Goal: Task Accomplishment & Management: Manage account settings

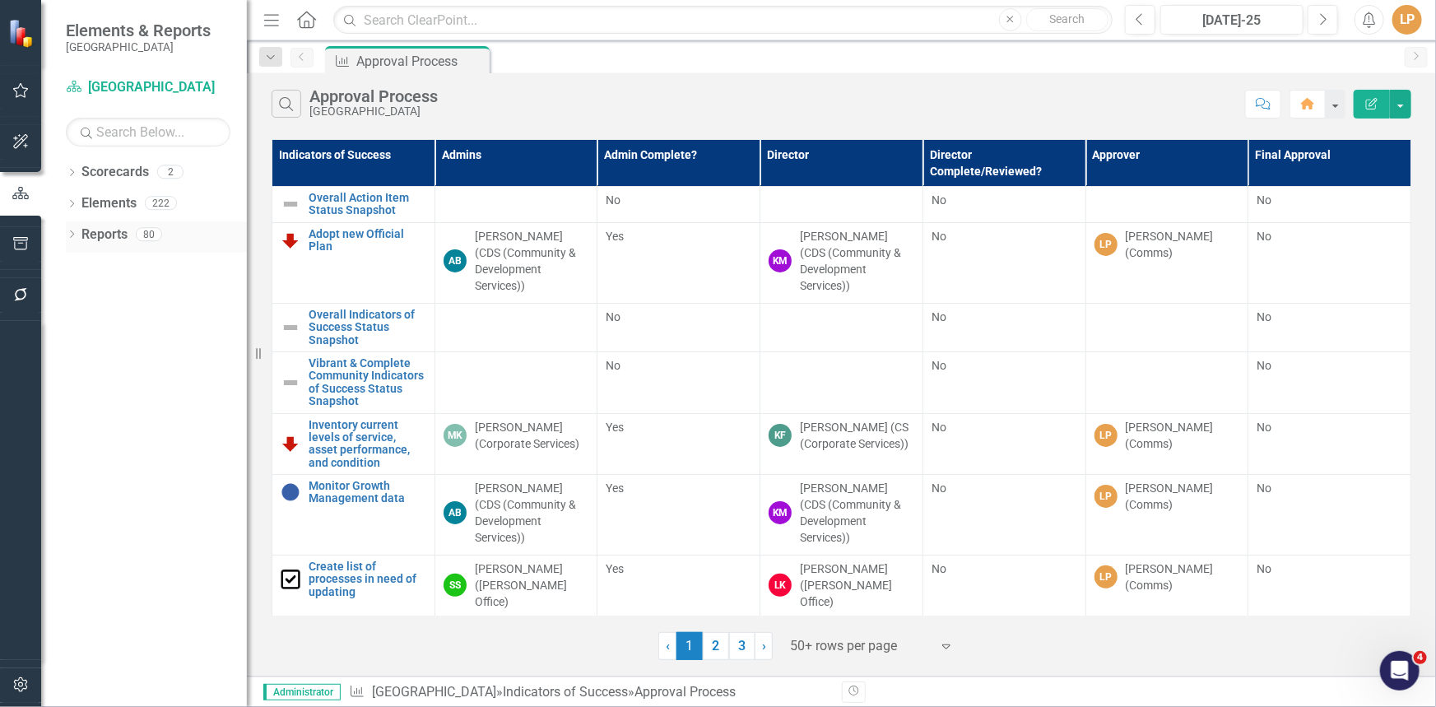
click at [72, 240] on icon "Dropdown" at bounding box center [72, 235] width 12 height 9
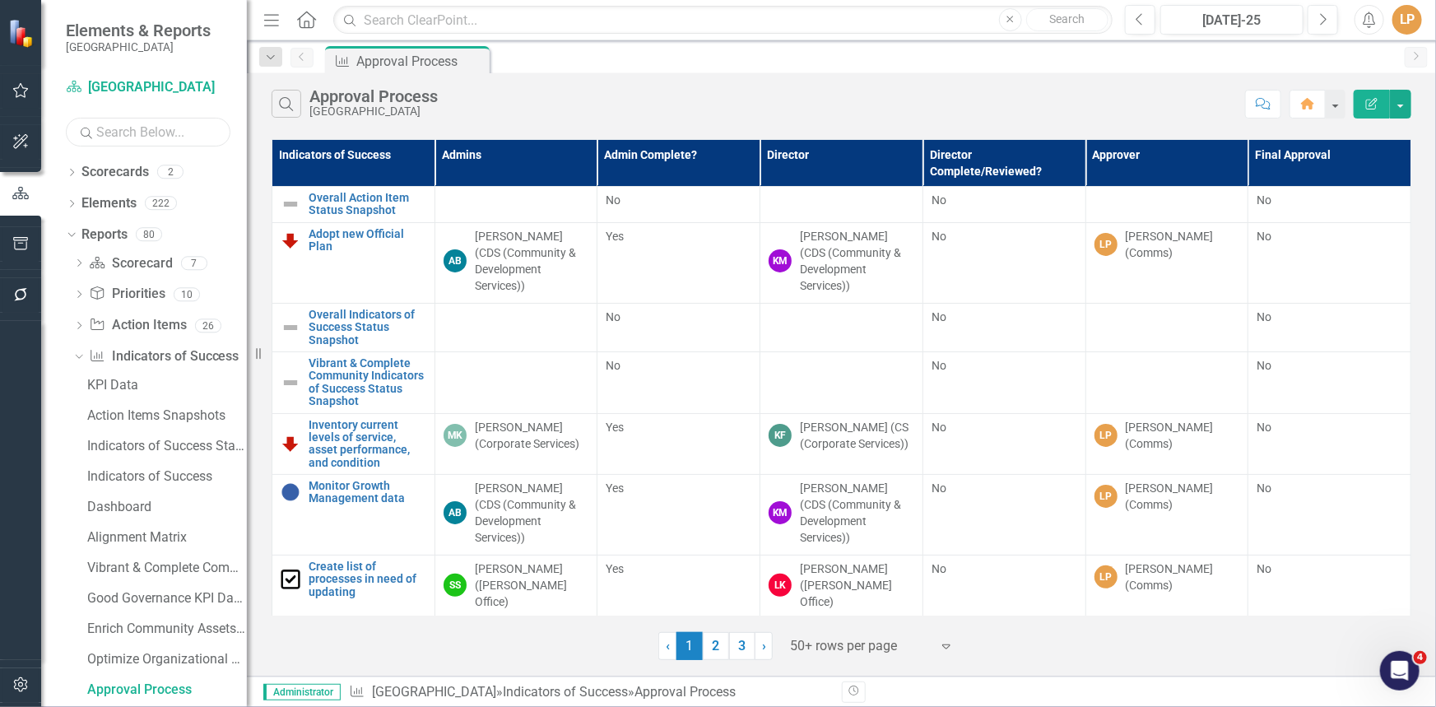
click at [148, 134] on input "text" at bounding box center [148, 132] width 165 height 29
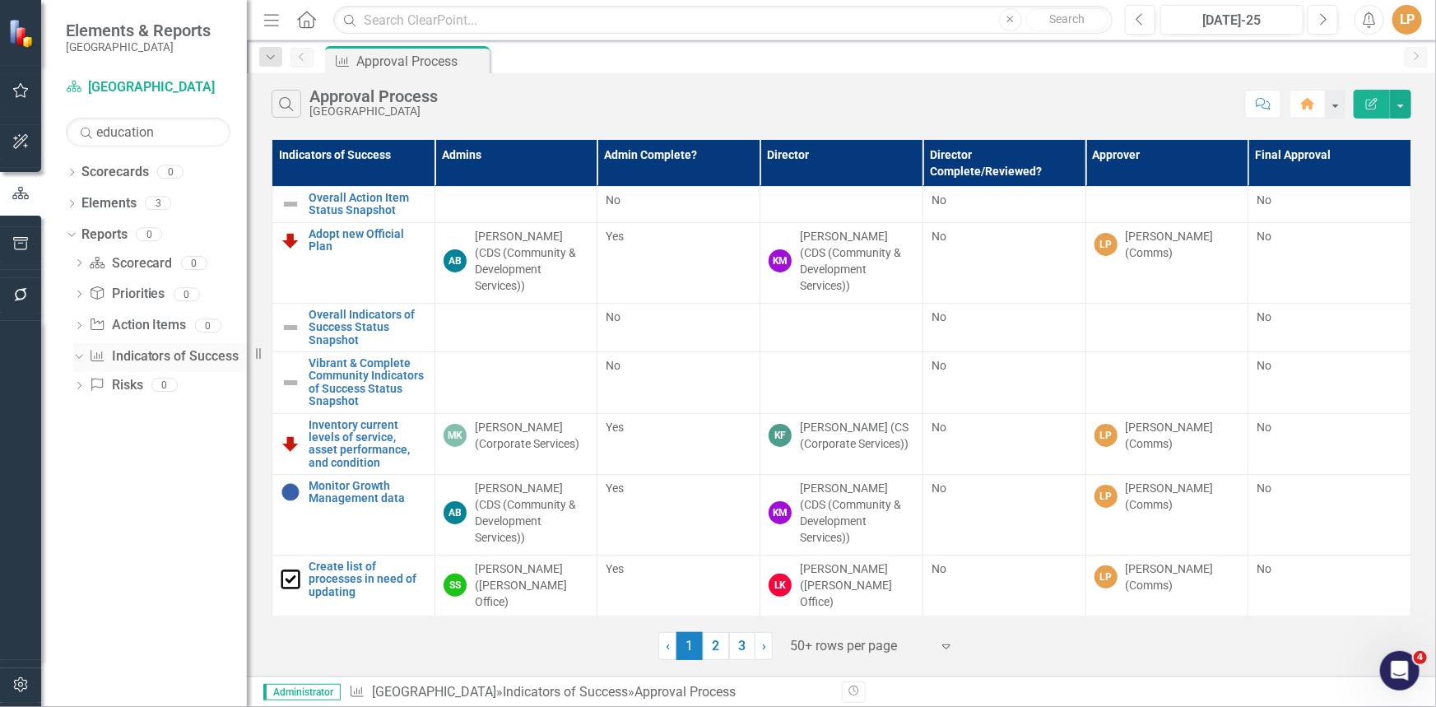
click at [81, 359] on icon "Dropdown" at bounding box center [76, 356] width 9 height 12
click at [170, 132] on input "education" at bounding box center [148, 132] width 165 height 29
click at [80, 355] on icon "Dropdown" at bounding box center [79, 358] width 12 height 9
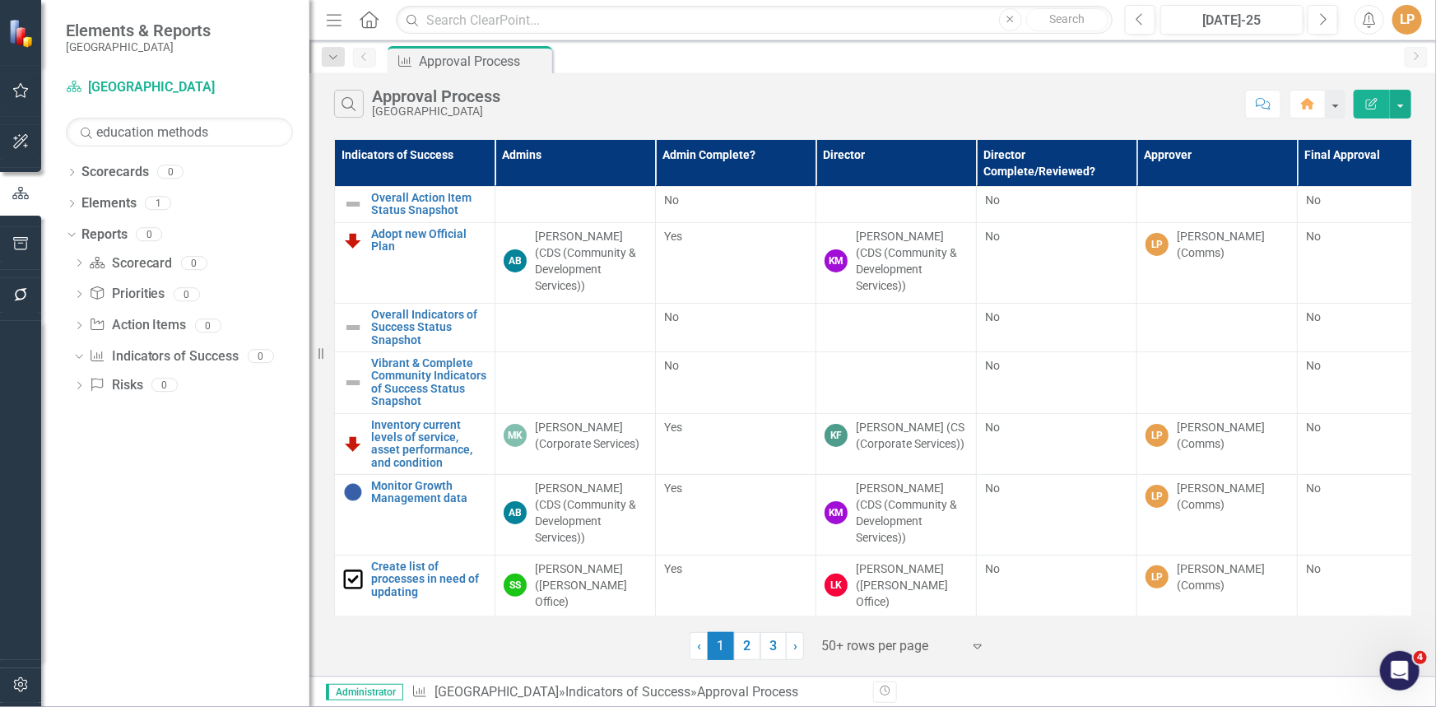
drag, startPoint x: 248, startPoint y: 402, endPoint x: 309, endPoint y: 390, distance: 62.9
click at [309, 390] on div "Resize" at bounding box center [315, 353] width 13 height 707
drag, startPoint x: 226, startPoint y: 124, endPoint x: 8, endPoint y: 130, distance: 218.1
click at [8, 130] on div "Elements & Reports Niagara-on-the-Lake Scorecard [GEOGRAPHIC_DATA] Search educa…" at bounding box center [154, 353] width 309 height 707
click at [76, 233] on div "Dropdown" at bounding box center [69, 234] width 14 height 12
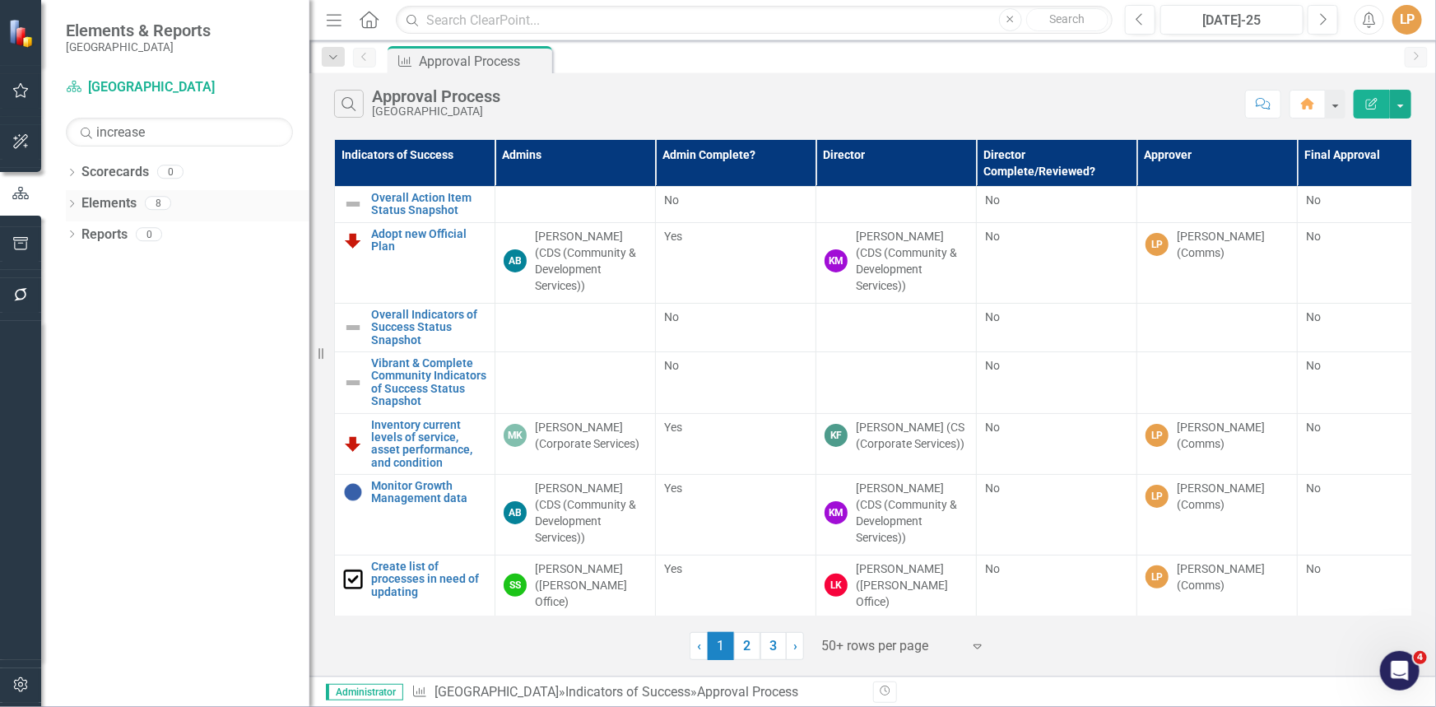
click at [71, 202] on icon "Dropdown" at bounding box center [72, 205] width 12 height 9
click at [82, 298] on icon "Dropdown" at bounding box center [80, 298] width 12 height 9
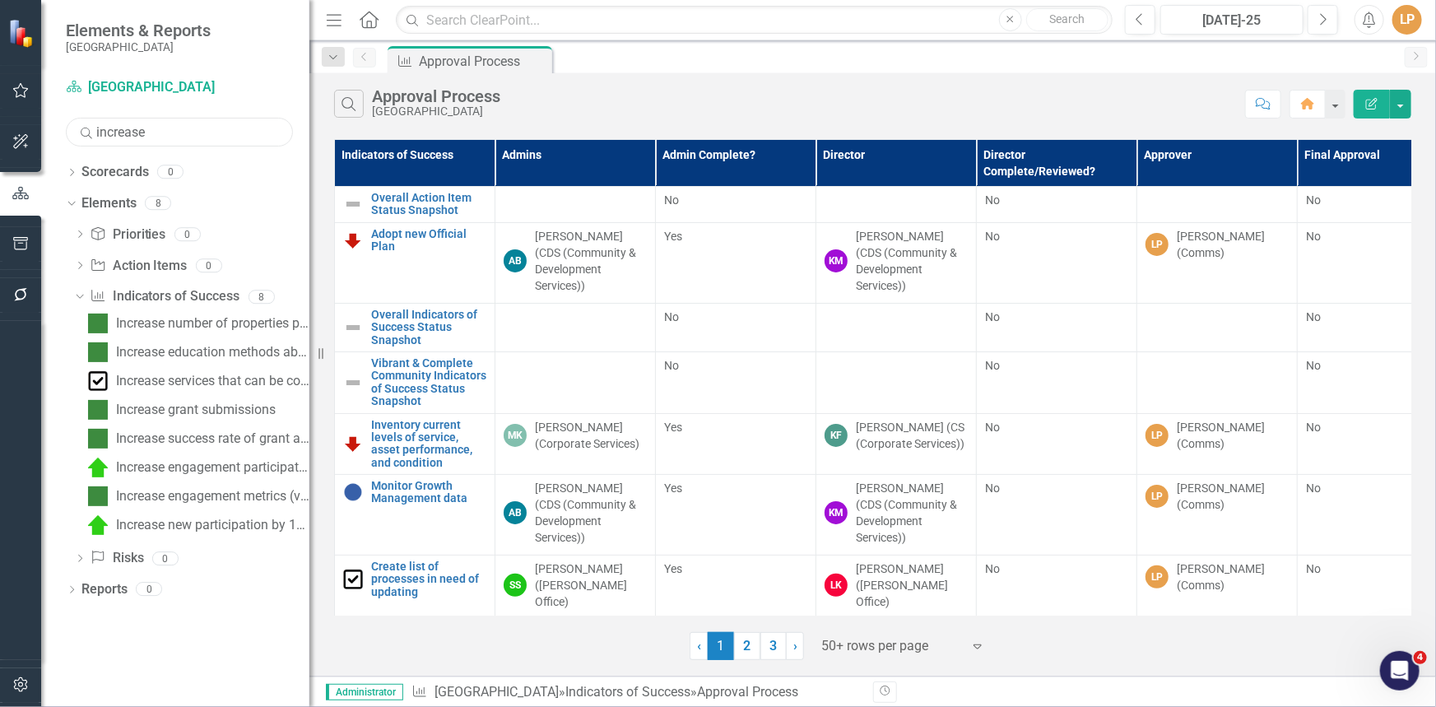
click at [183, 125] on input "increase" at bounding box center [179, 132] width 227 height 29
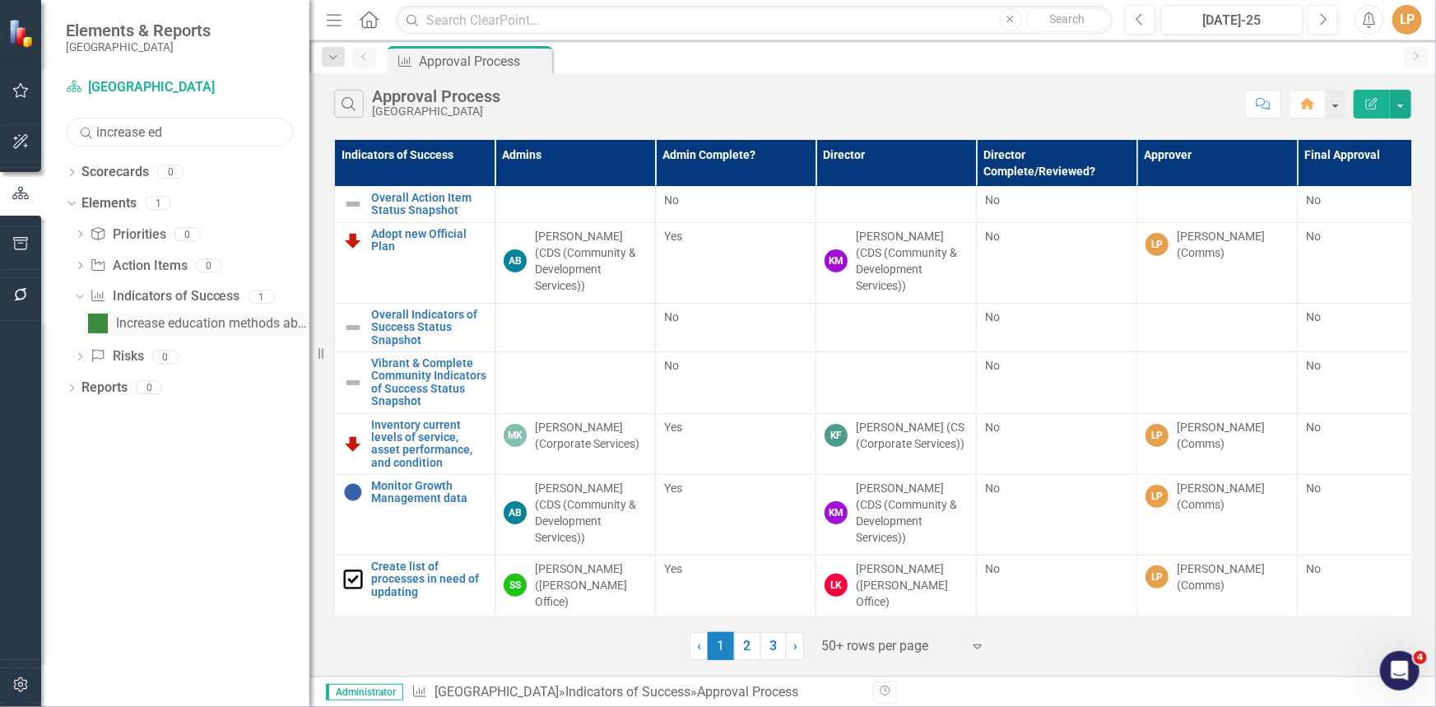
type input "increase ed"
click at [209, 325] on div "Increase education methods about invasive species" at bounding box center [212, 323] width 193 height 15
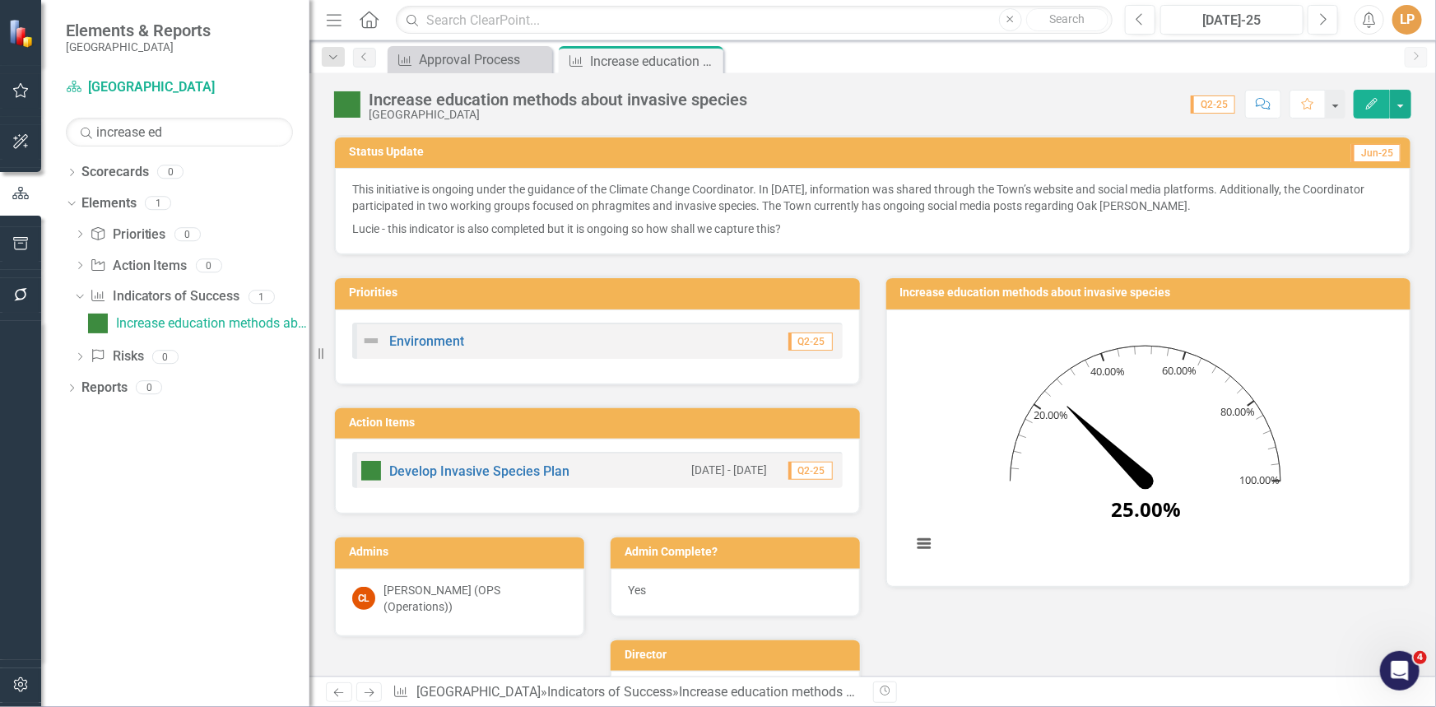
click at [696, 189] on p "This initiative is ongoing under the guidance of the Climate Change Coordinator…" at bounding box center [872, 199] width 1041 height 36
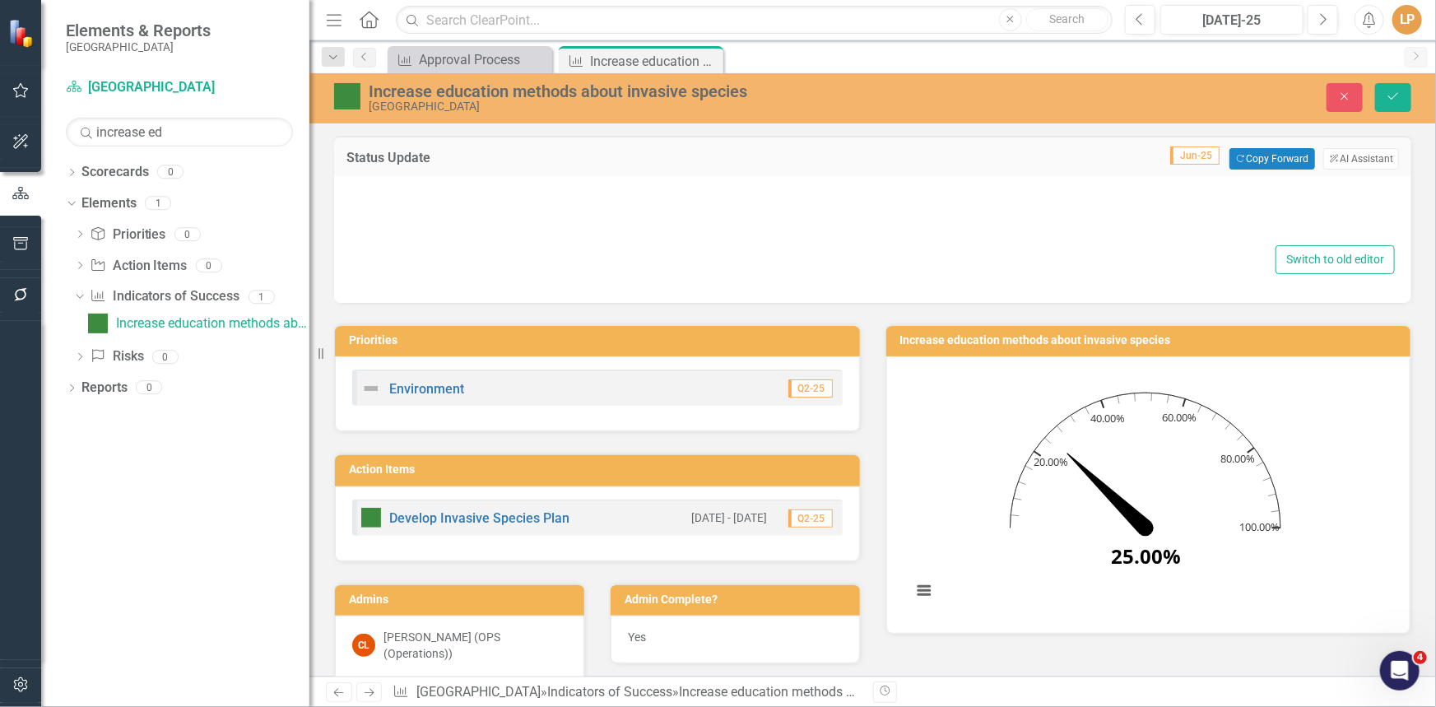
type textarea "<p>This initiative is ongoing under the guidance of the Climate Change Coordina…"
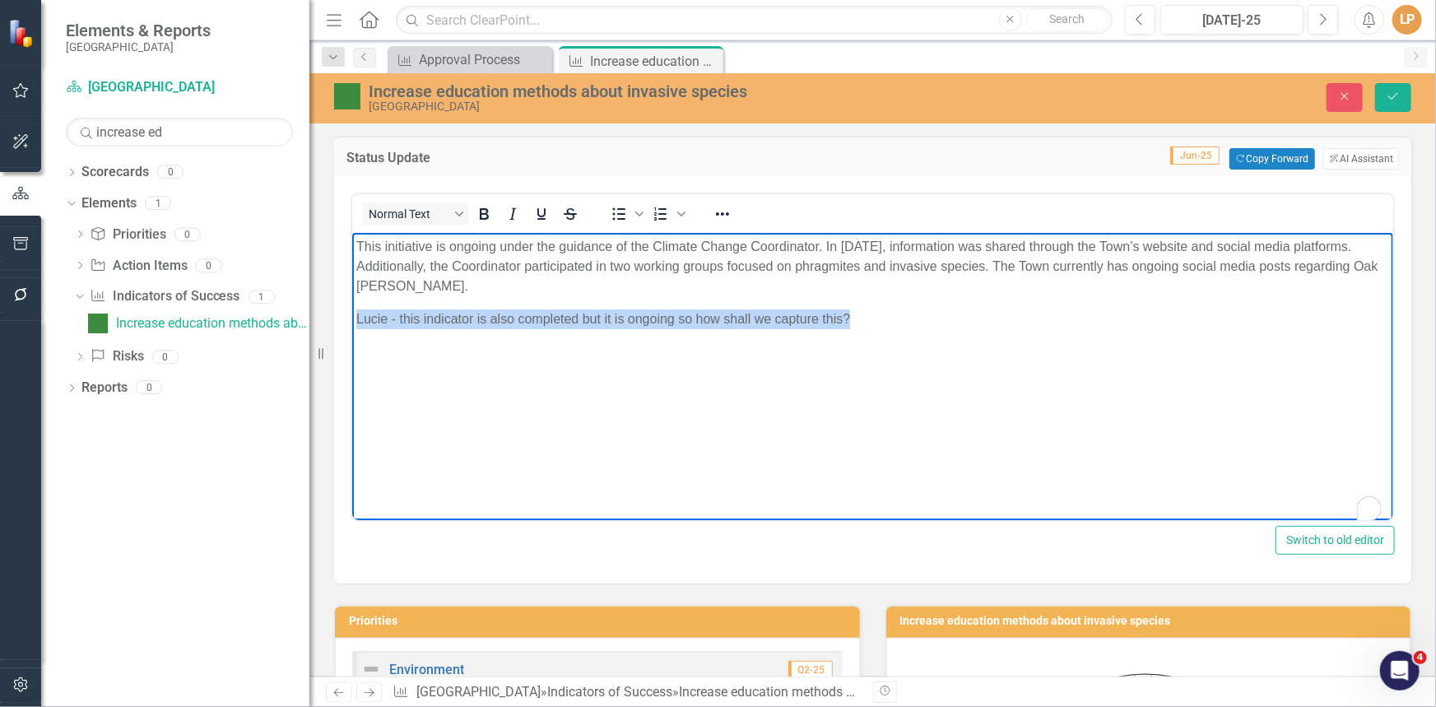
drag, startPoint x: 782, startPoint y: 327, endPoint x: 355, endPoint y: 313, distance: 426.4
click at [355, 313] on p "Lucie - this indicator is also completed but it is ongoing so how shall we capt…" at bounding box center [871, 319] width 1032 height 20
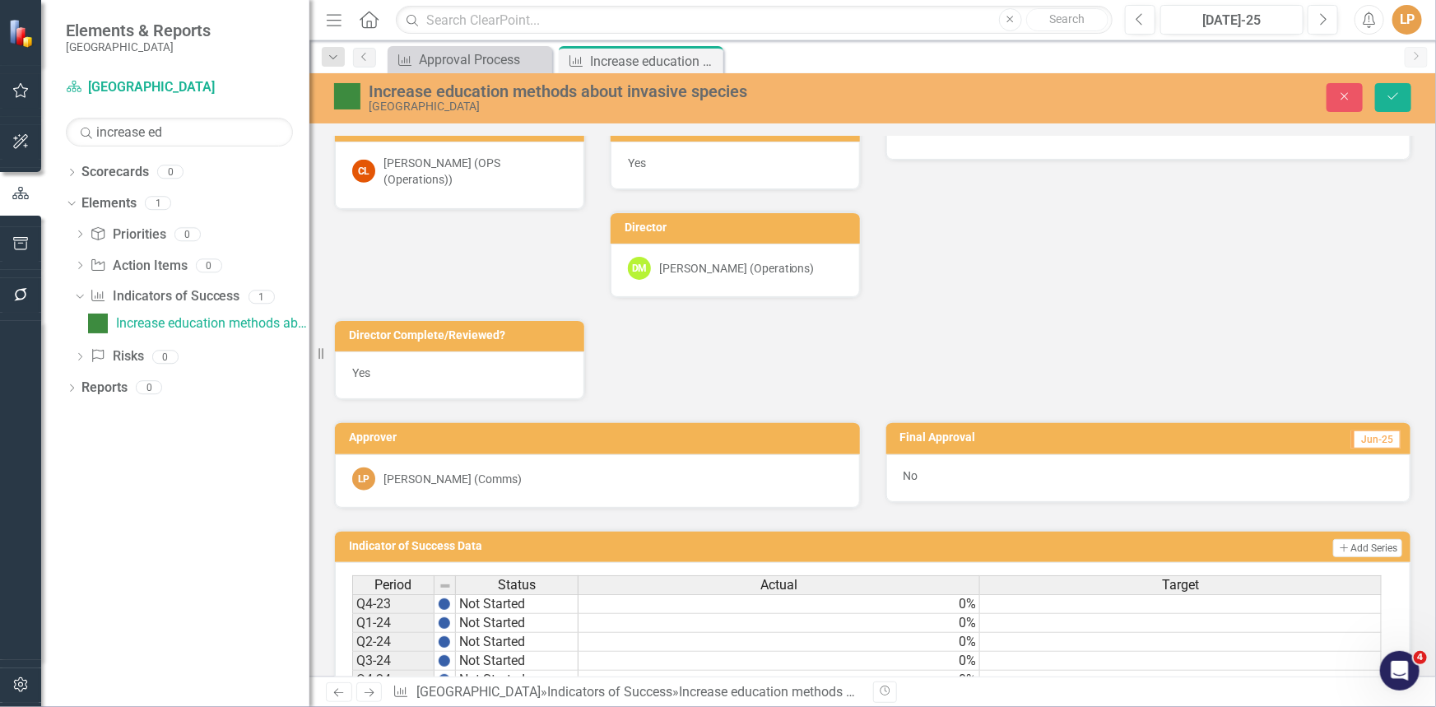
scroll to position [823, 0]
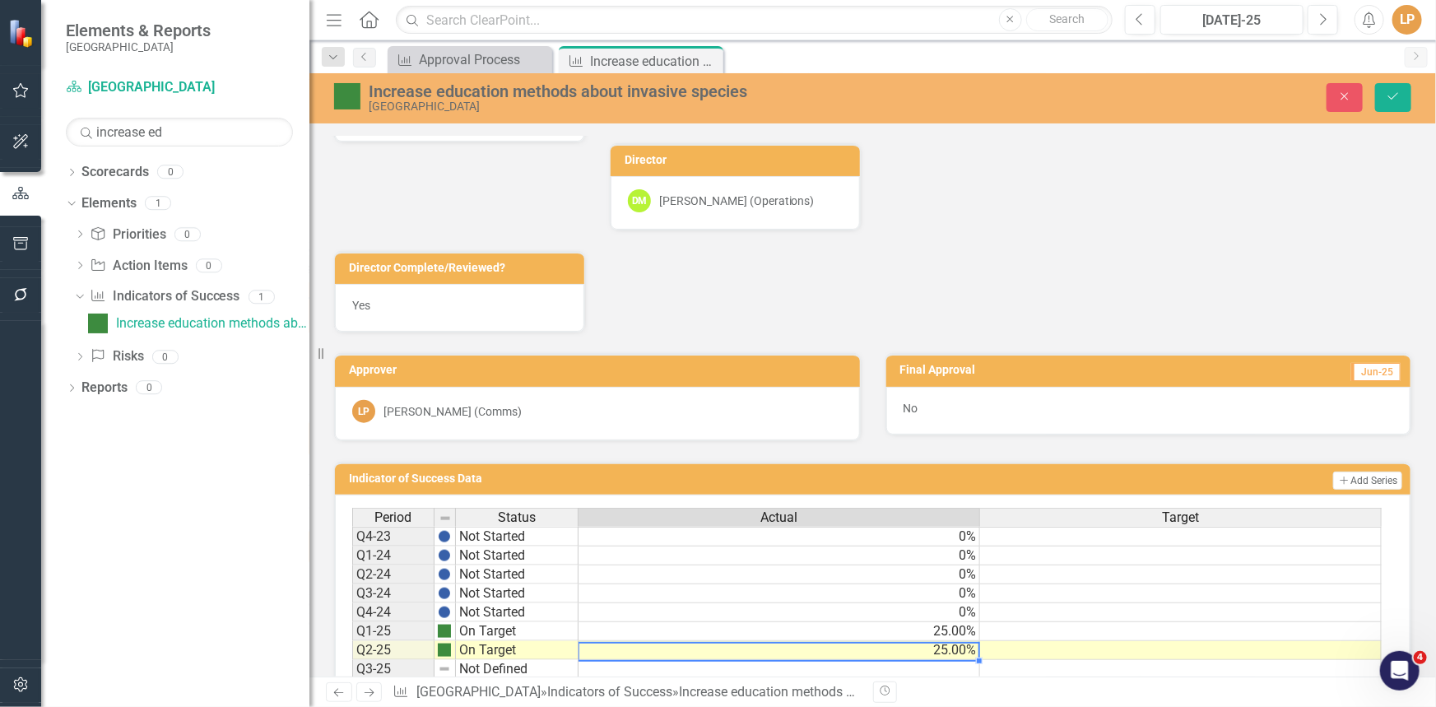
click at [926, 650] on td "25.00%" at bounding box center [778, 650] width 401 height 19
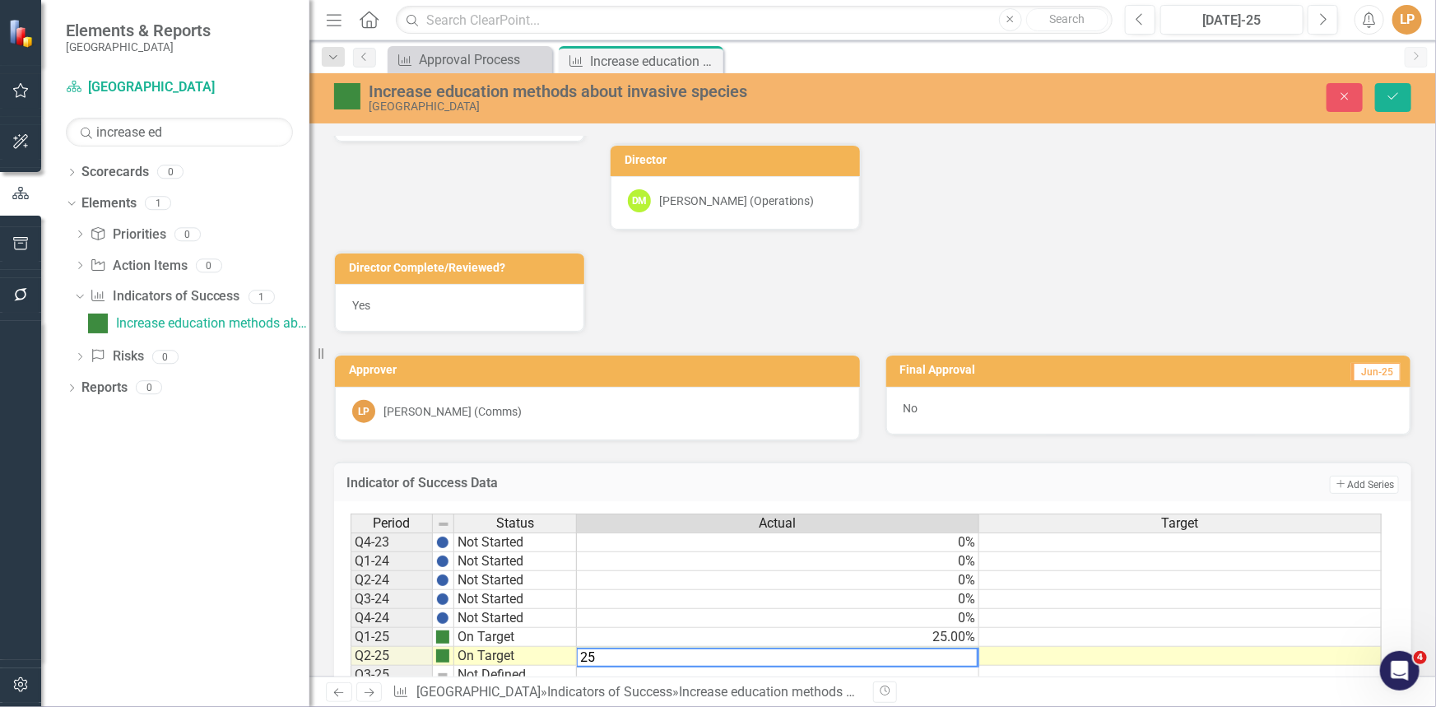
drag, startPoint x: 600, startPoint y: 651, endPoint x: 566, endPoint y: 645, distance: 34.2
click at [566, 645] on div "Period Status Actual Target Q4-23 Not Started 0% Q1-24 Not Started 0% Q2-24 Not…" at bounding box center [866, 646] width 1032 height 267
type textarea "50"
click at [1390, 94] on icon "Save" at bounding box center [1392, 96] width 15 height 12
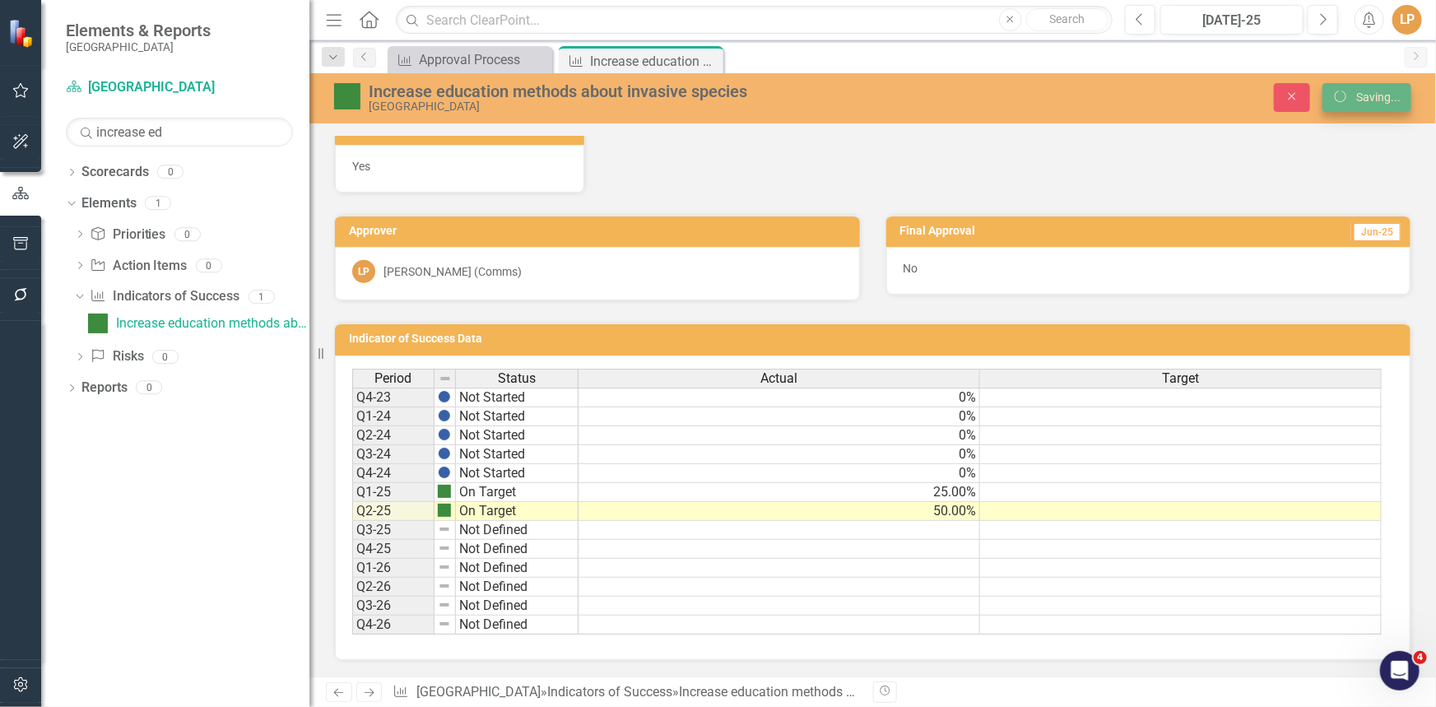
scroll to position [472, 0]
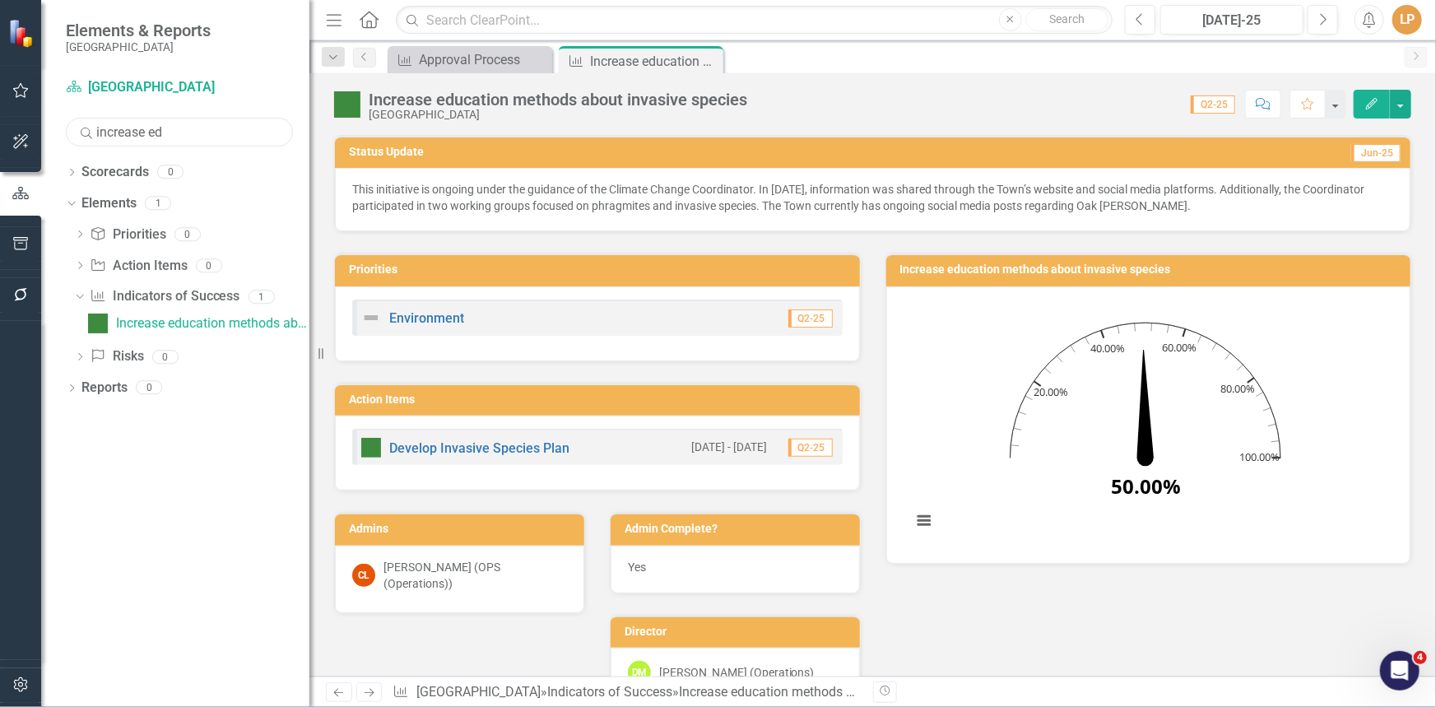
drag, startPoint x: 187, startPoint y: 129, endPoint x: 39, endPoint y: 122, distance: 148.3
click at [30, 122] on div "Elements & Reports Niagara-on-the-Lake Scorecard [GEOGRAPHIC_DATA] Search incre…" at bounding box center [154, 353] width 309 height 707
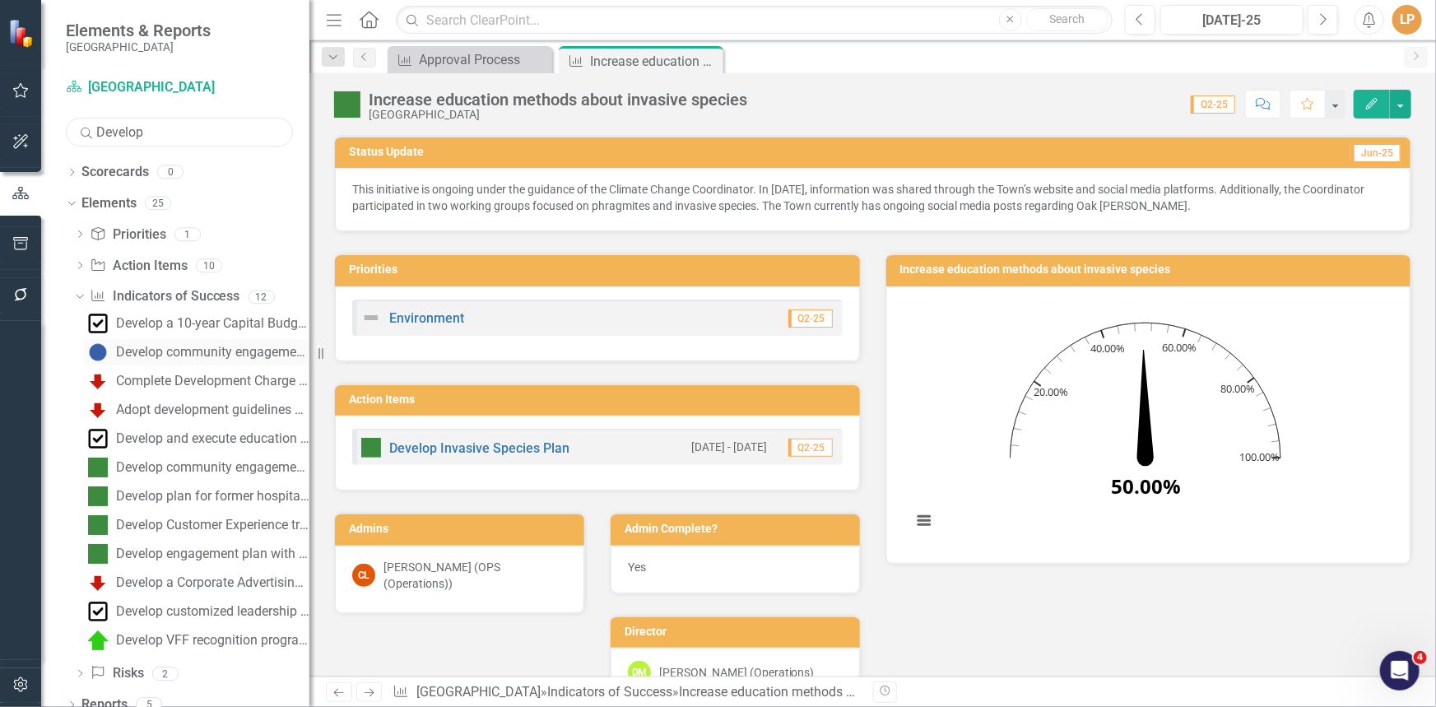
type input "Develop"
click at [152, 349] on div "Develop community engagement plan for Coastal Protection Program" at bounding box center [212, 352] width 193 height 15
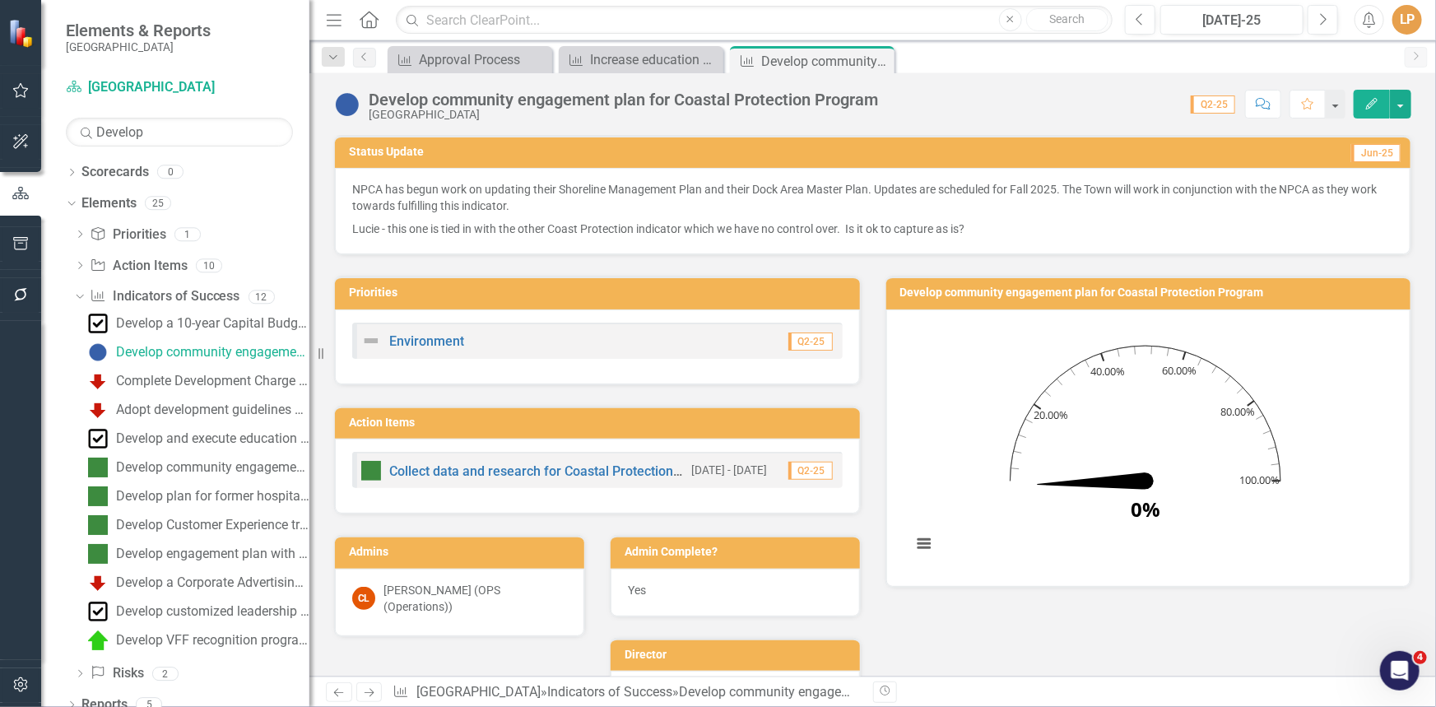
click at [468, 222] on p "Lucie - this one is tied in with the other Coast Protection indicator which we …" at bounding box center [872, 227] width 1041 height 20
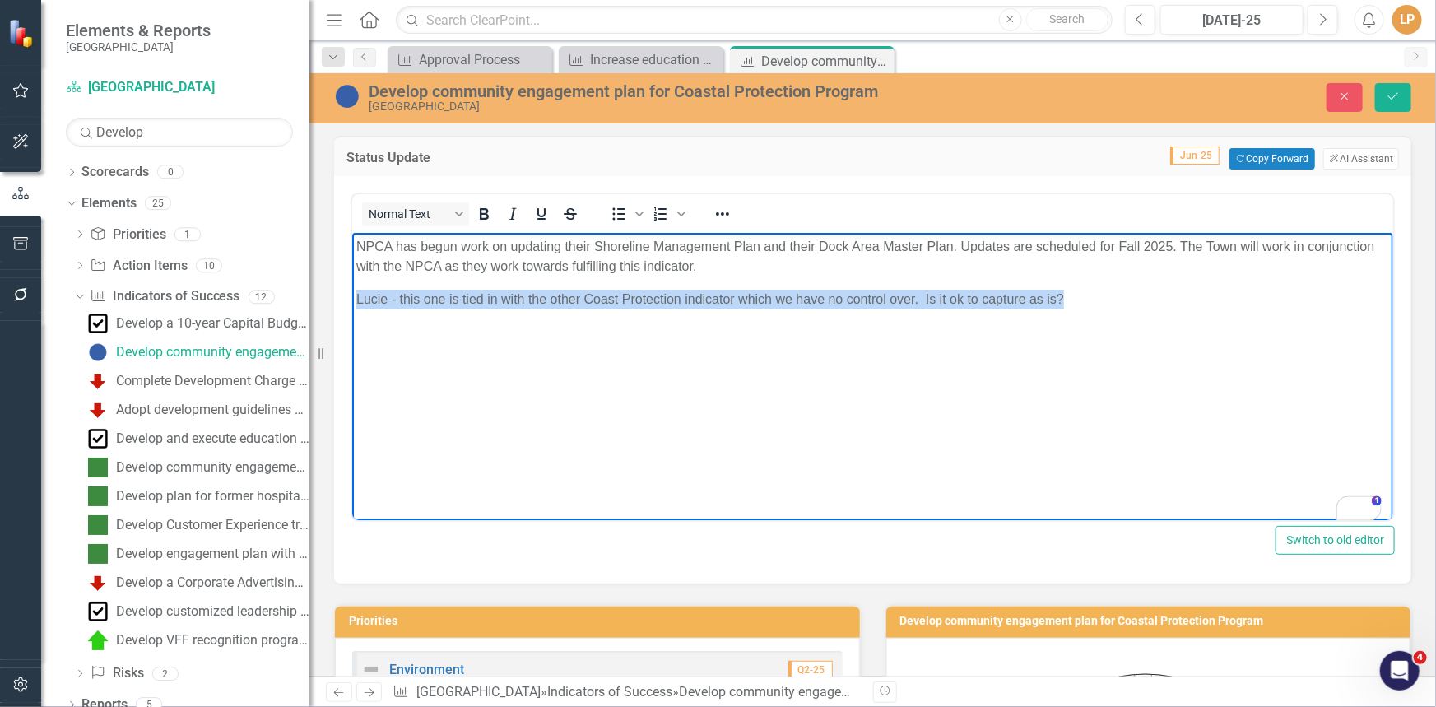
drag, startPoint x: 991, startPoint y: 295, endPoint x: 281, endPoint y: 295, distance: 710.8
click at [351, 295] on html "NPCA has begun work on updating their Shoreline Management Plan and their Dock …" at bounding box center [871, 356] width 1041 height 247
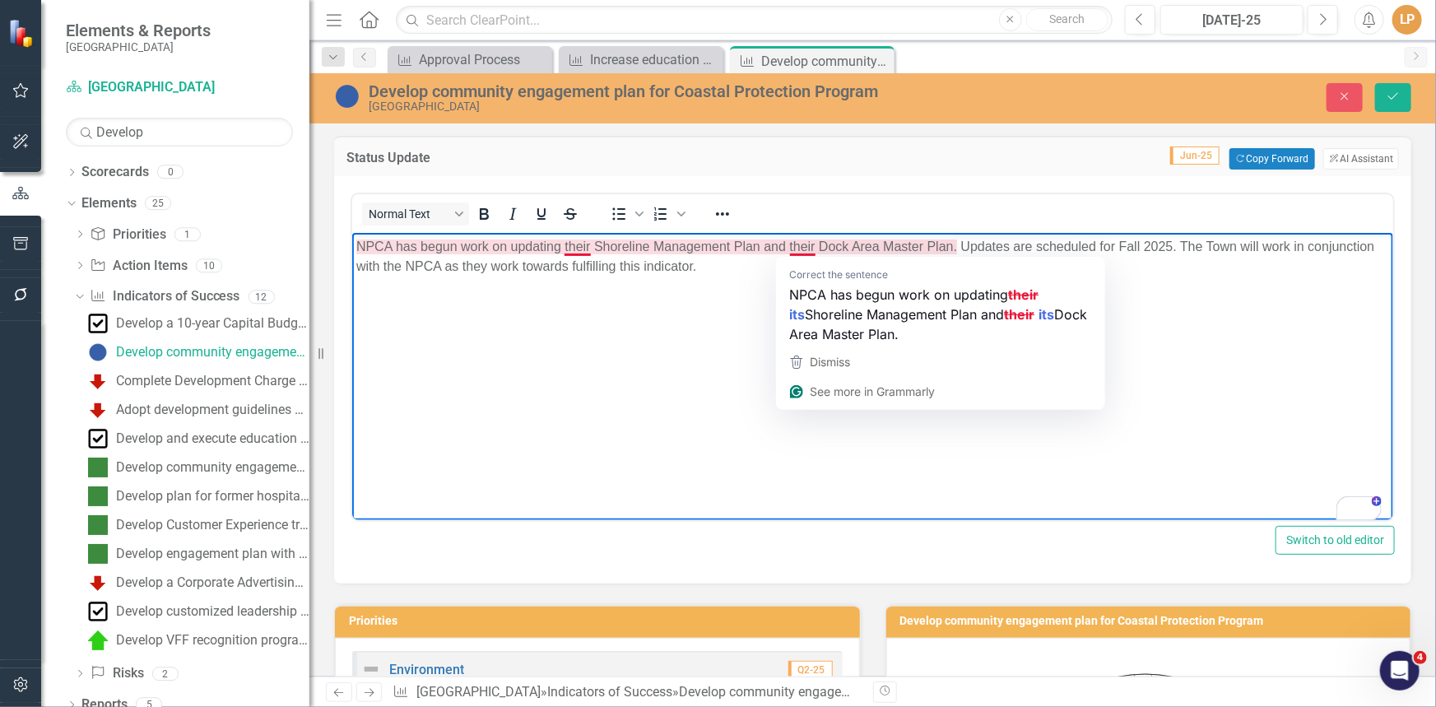
click at [797, 247] on p "NPCA has begun work on updating their Shoreline Management Plan and their Dock …" at bounding box center [871, 256] width 1032 height 39
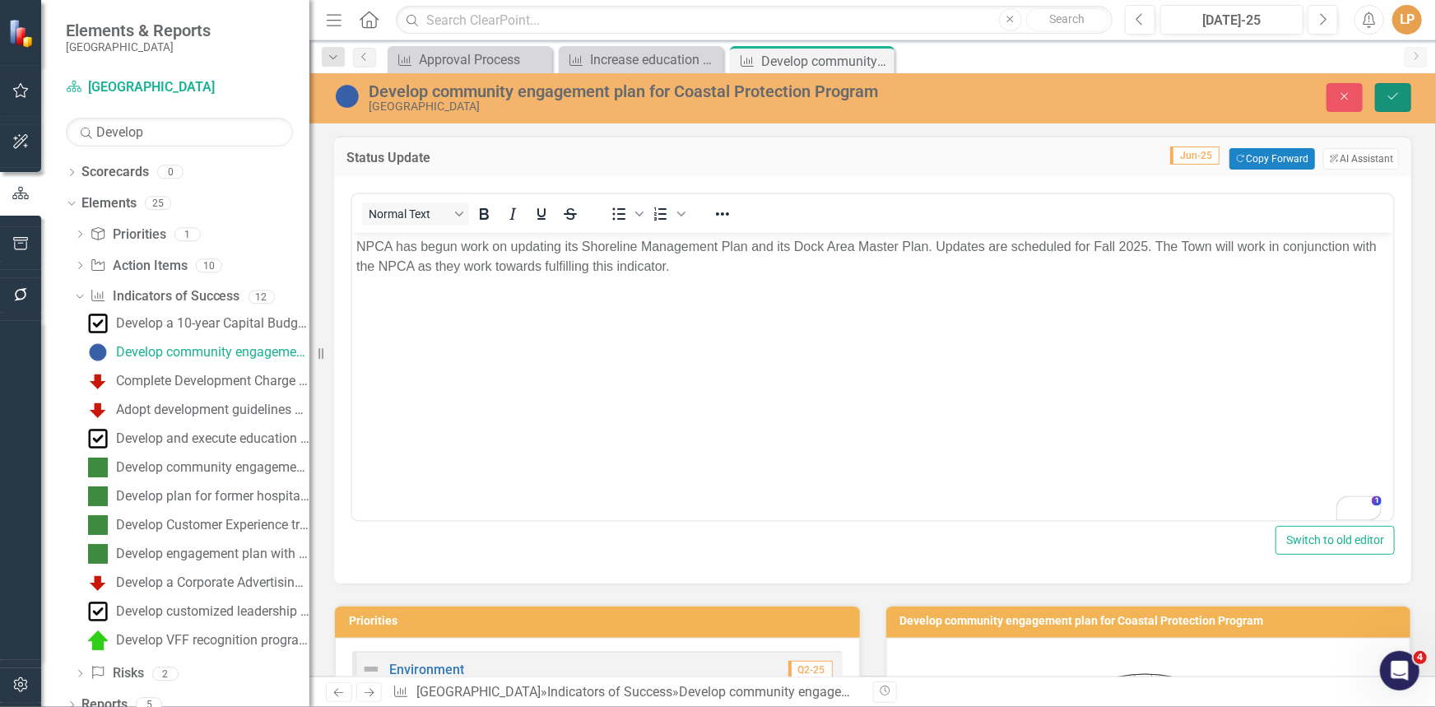
click at [1381, 90] on button "Save" at bounding box center [1393, 97] width 36 height 29
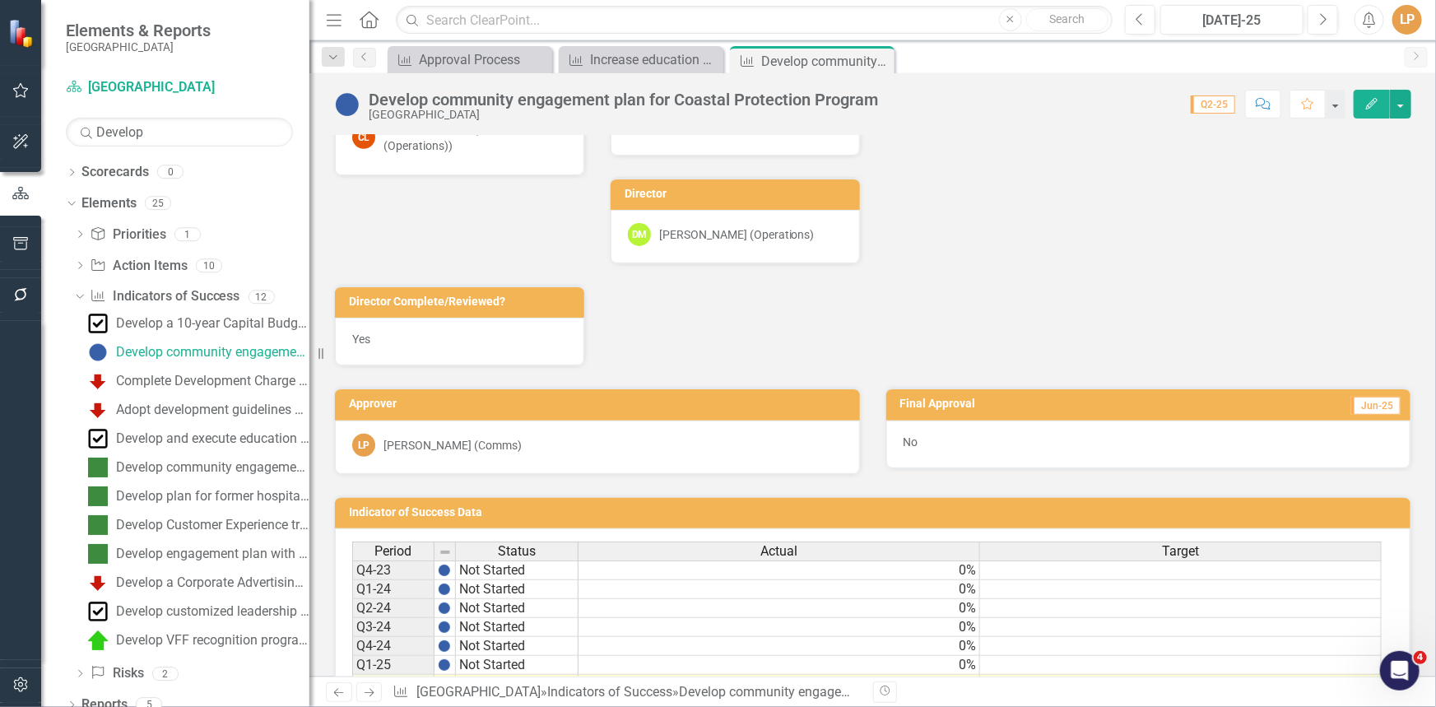
scroll to position [598, 0]
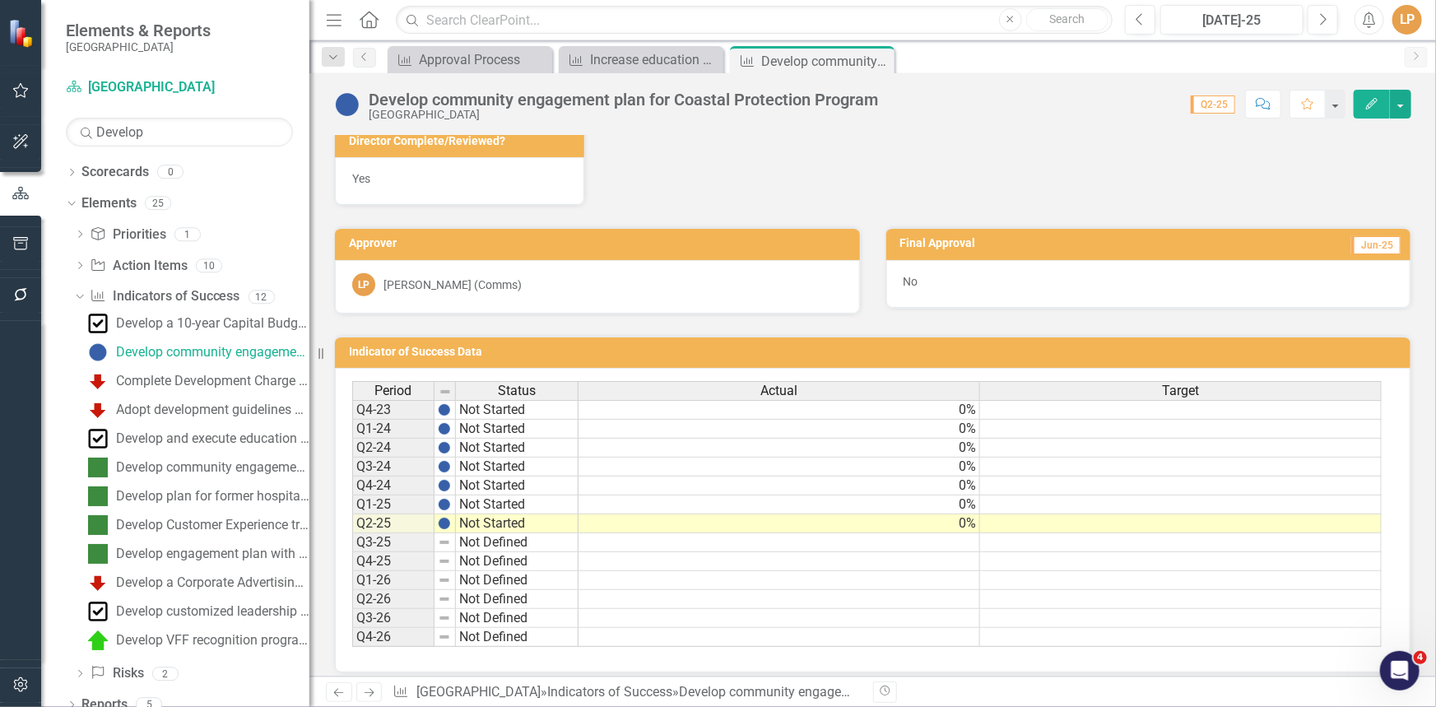
click at [860, 519] on td "0%" at bounding box center [778, 523] width 401 height 19
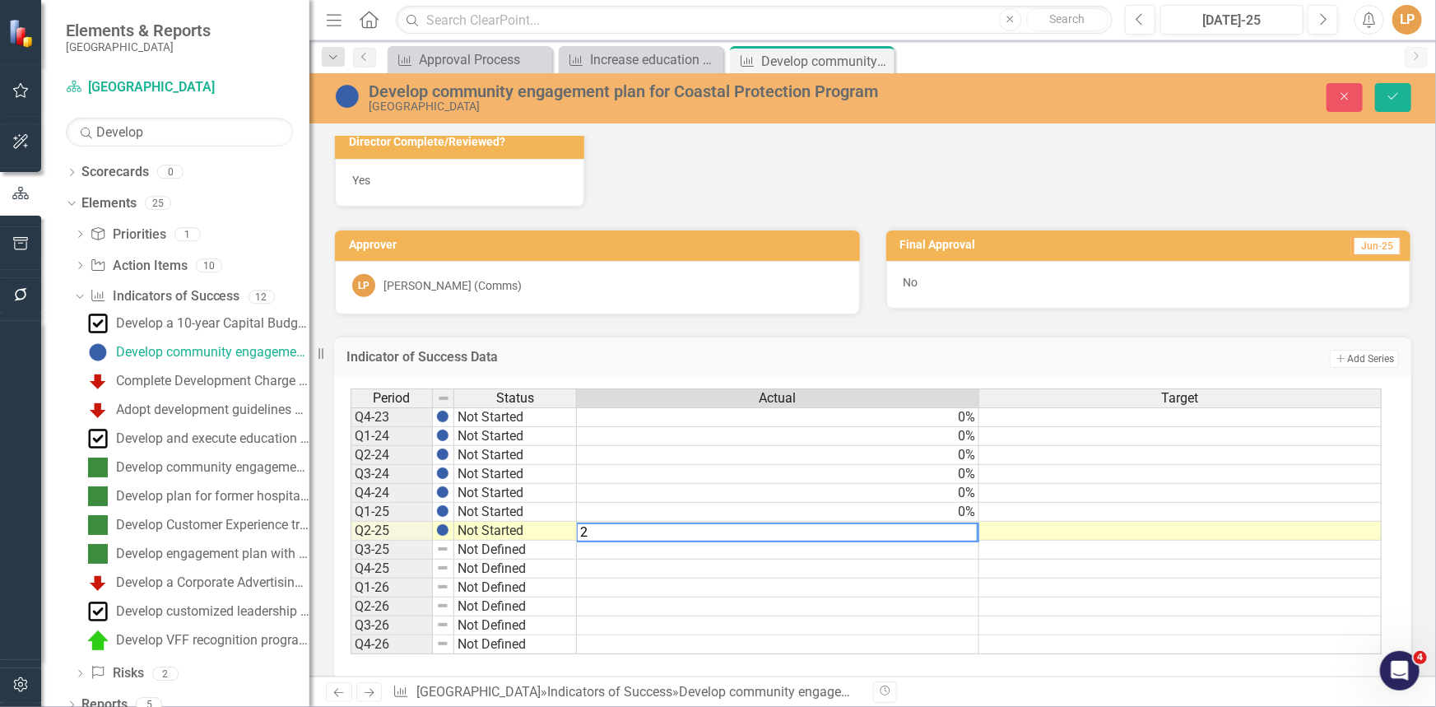
type textarea "25"
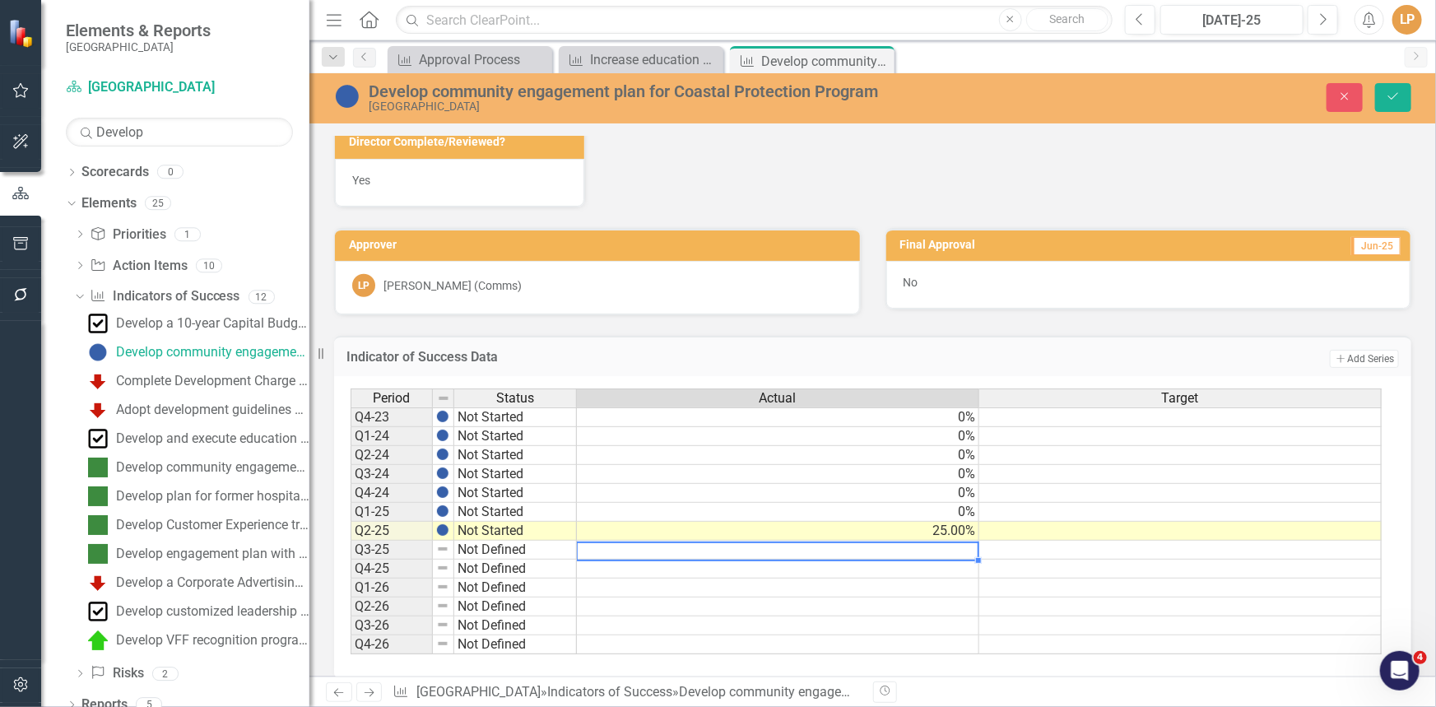
click at [353, 103] on img at bounding box center [347, 96] width 26 height 26
click at [353, 101] on img at bounding box center [347, 96] width 26 height 26
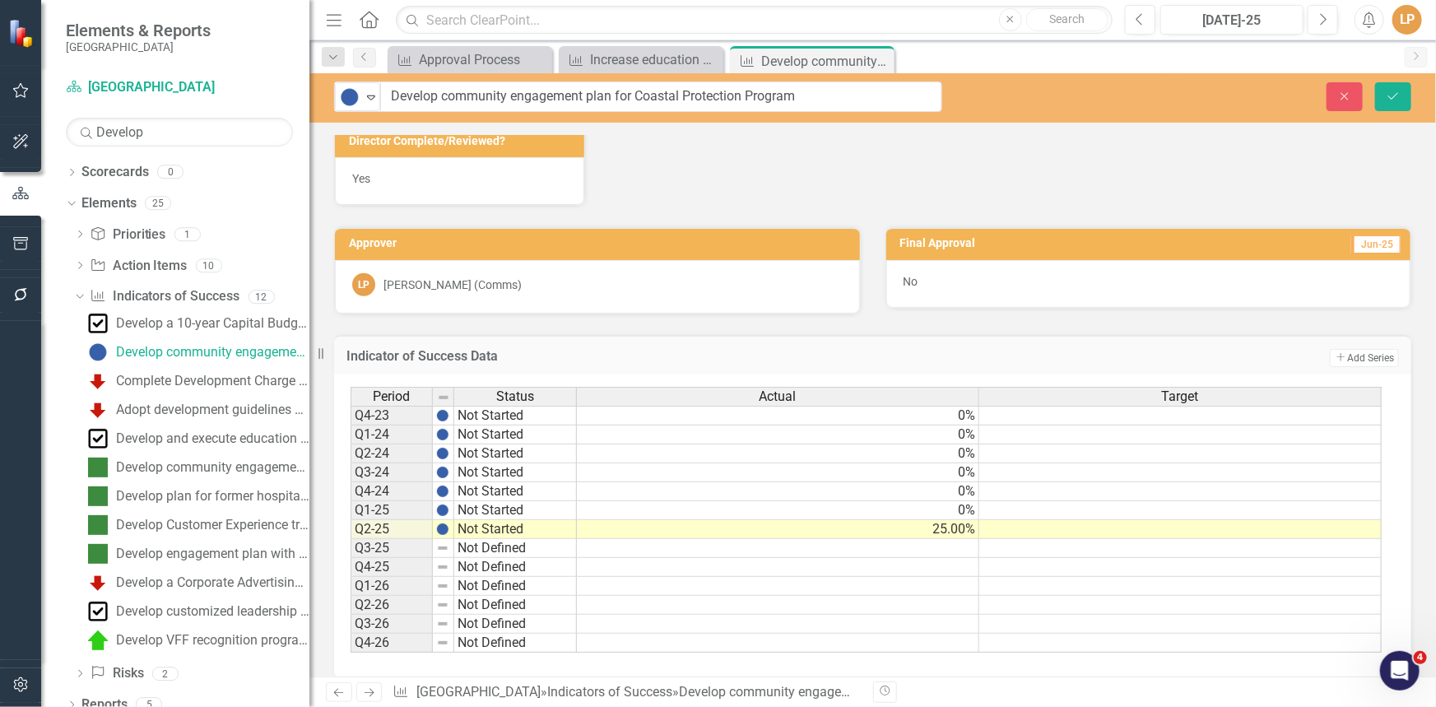
click at [350, 98] on img at bounding box center [350, 97] width 20 height 20
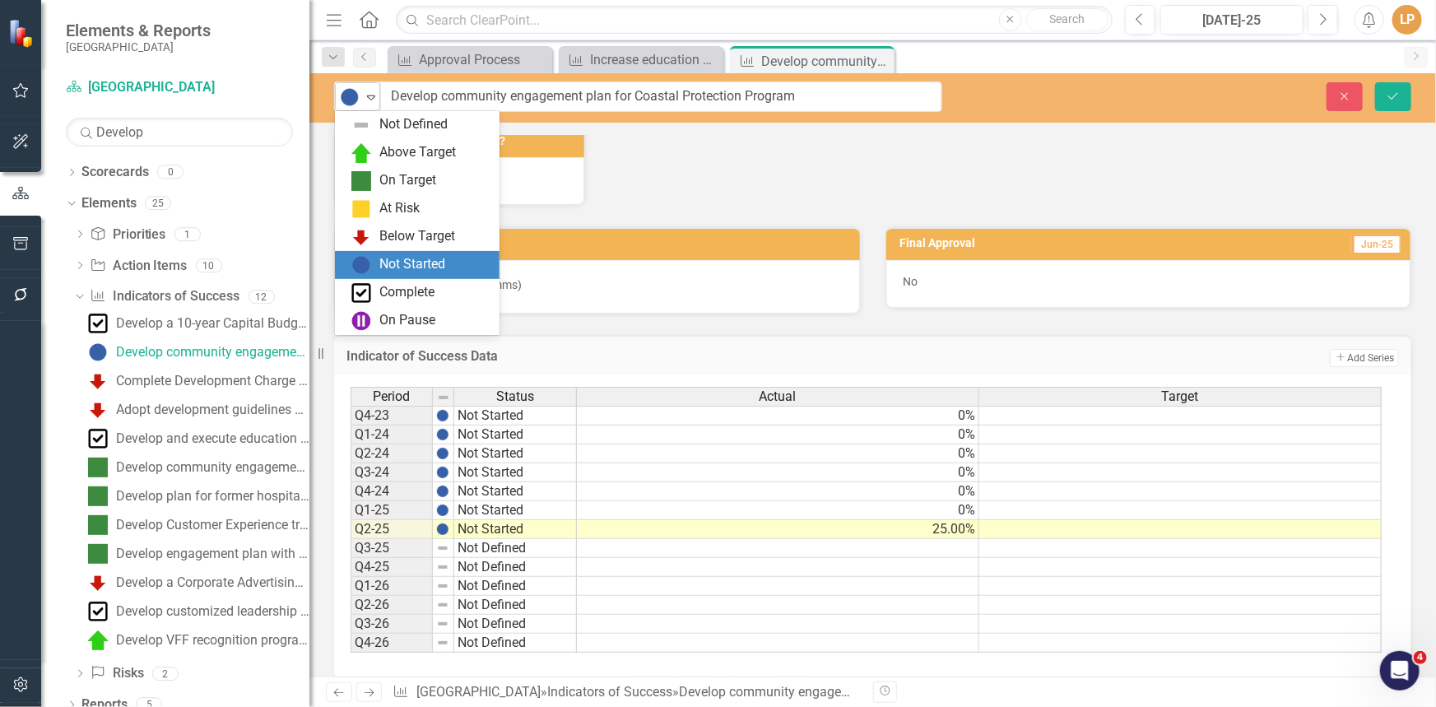
click at [378, 95] on icon "Expand" at bounding box center [371, 96] width 16 height 13
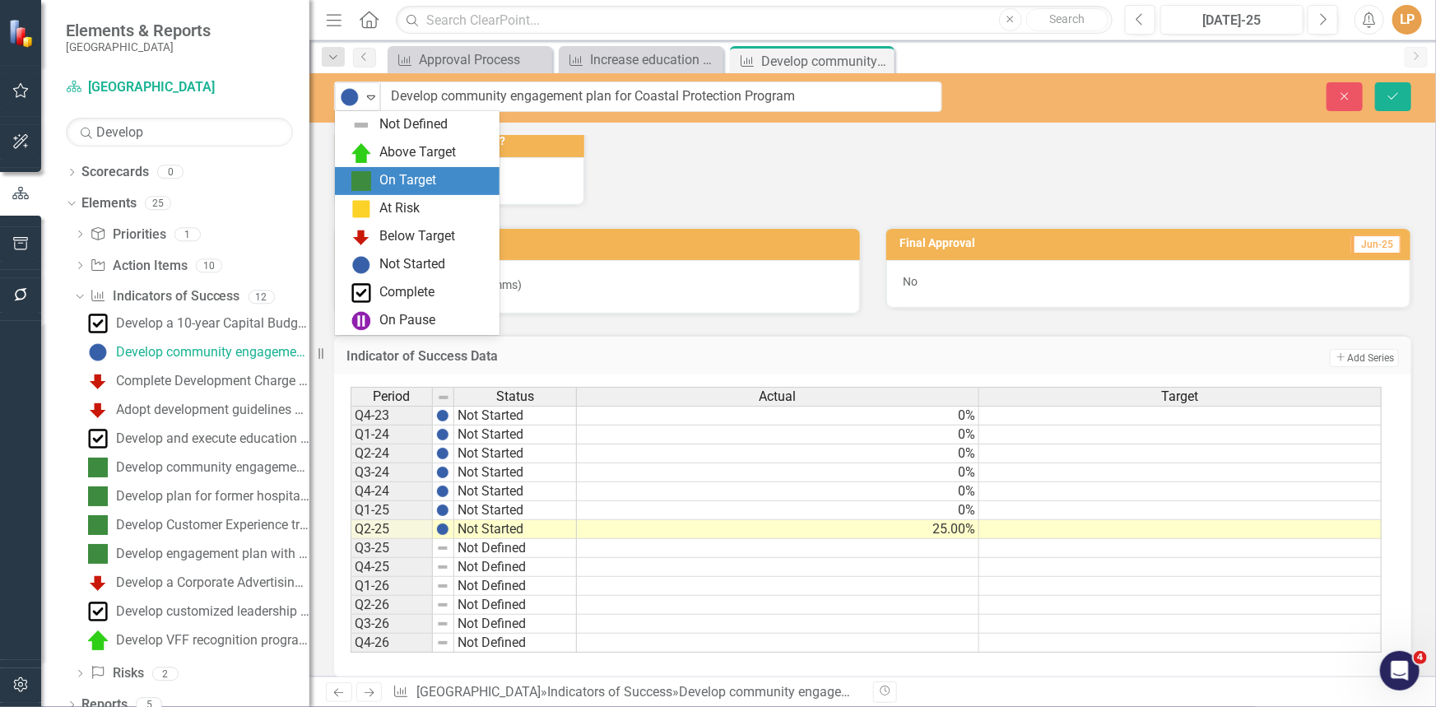
click at [369, 172] on img at bounding box center [361, 181] width 20 height 20
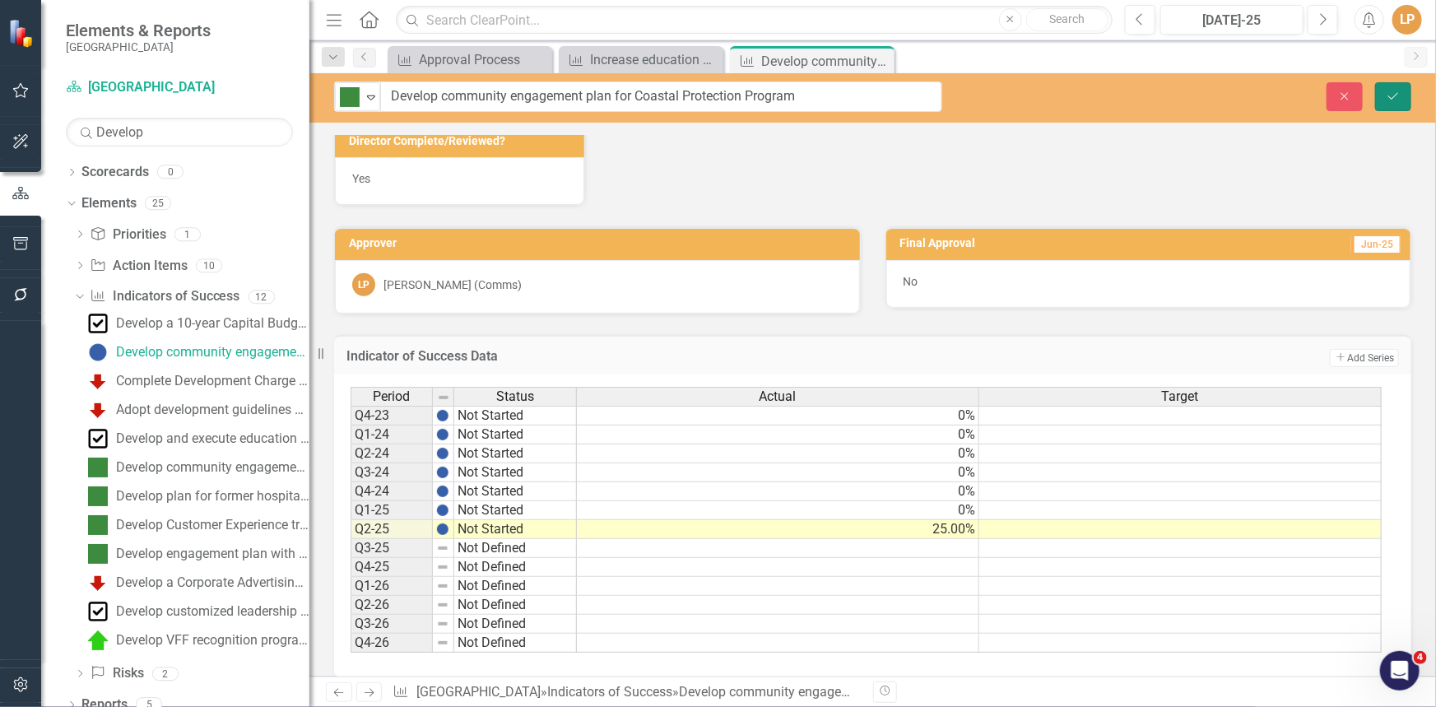
click at [1394, 95] on icon "Save" at bounding box center [1392, 96] width 15 height 12
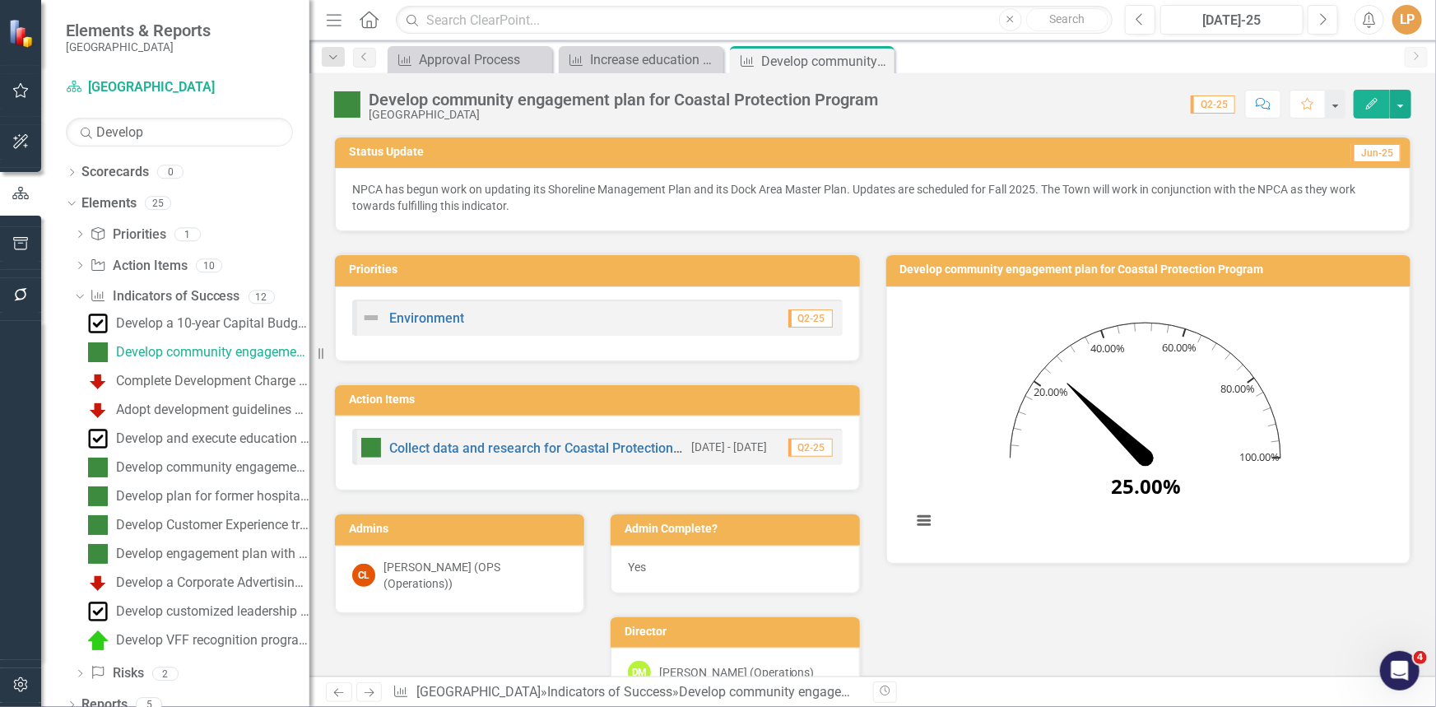
drag, startPoint x: 880, startPoint y: 55, endPoint x: 411, endPoint y: 77, distance: 469.4
click at [0, 0] on icon "Close" at bounding box center [0, 0] width 0 height 0
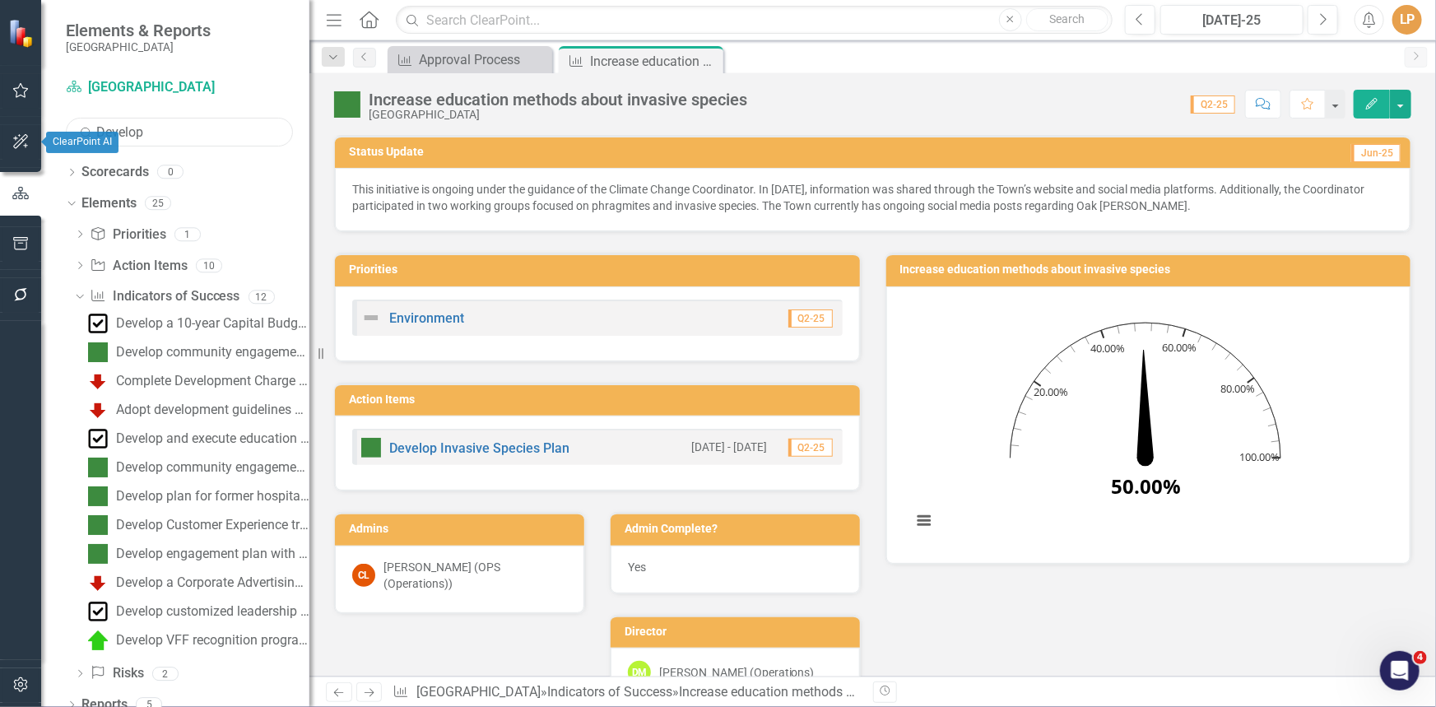
drag, startPoint x: 152, startPoint y: 132, endPoint x: 0, endPoint y: 132, distance: 152.2
click at [0, 132] on div "Elements & Reports Niagara-on-the-Lake Scorecard [GEOGRAPHIC_DATA] Search Devel…" at bounding box center [154, 353] width 309 height 707
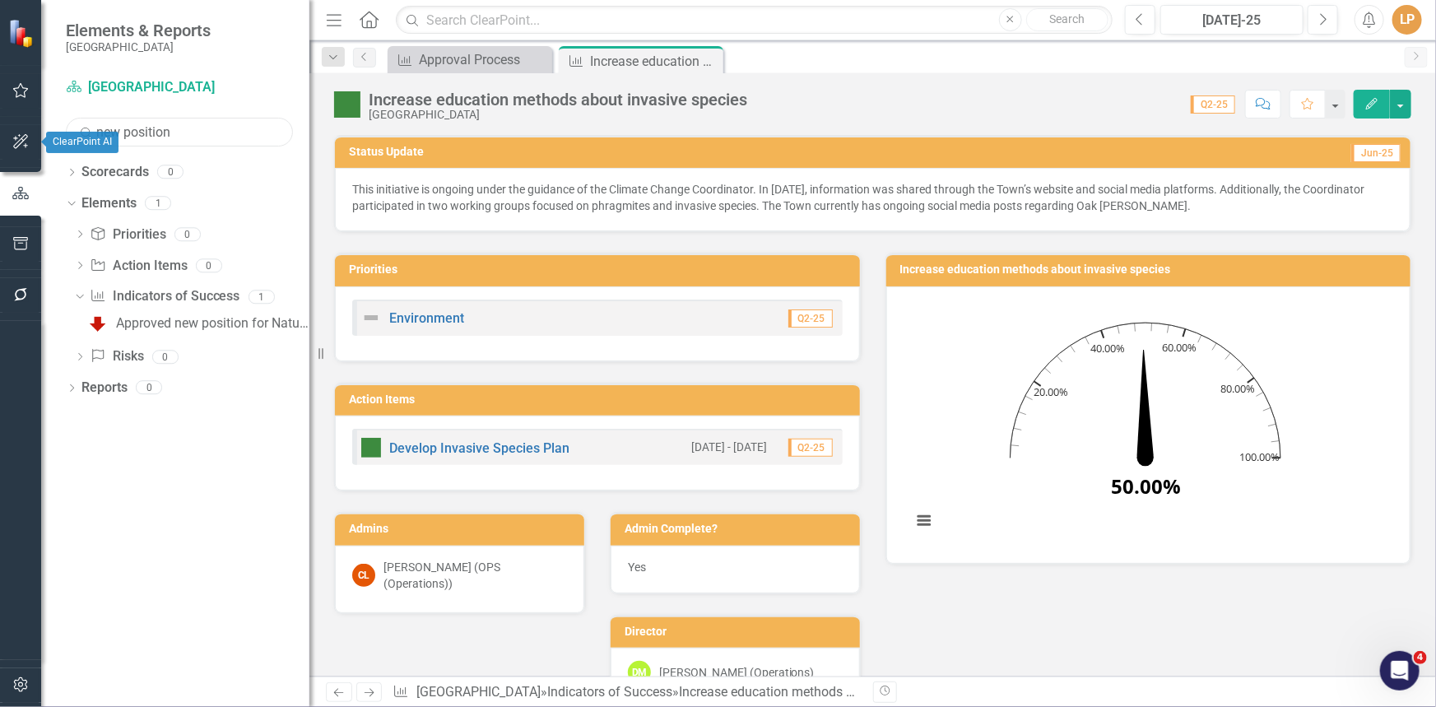
type input "new position"
drag, startPoint x: 176, startPoint y: 321, endPoint x: 138, endPoint y: 293, distance: 47.1
click at [178, 321] on div "Approved new position for Natural Area Stewardship Technician by Q1 2025" at bounding box center [212, 323] width 193 height 15
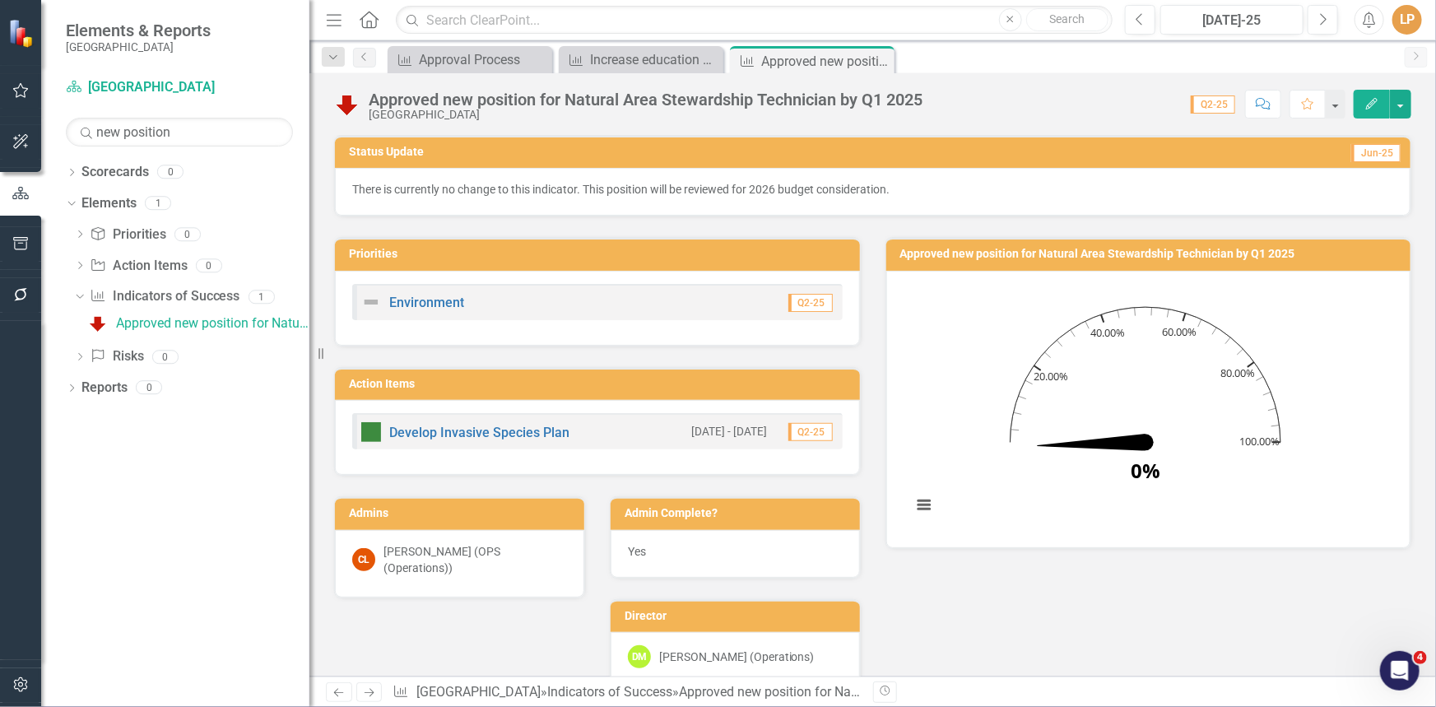
click at [559, 184] on p "There is currently no change to this indicator. This position will be reviewed …" at bounding box center [872, 189] width 1041 height 16
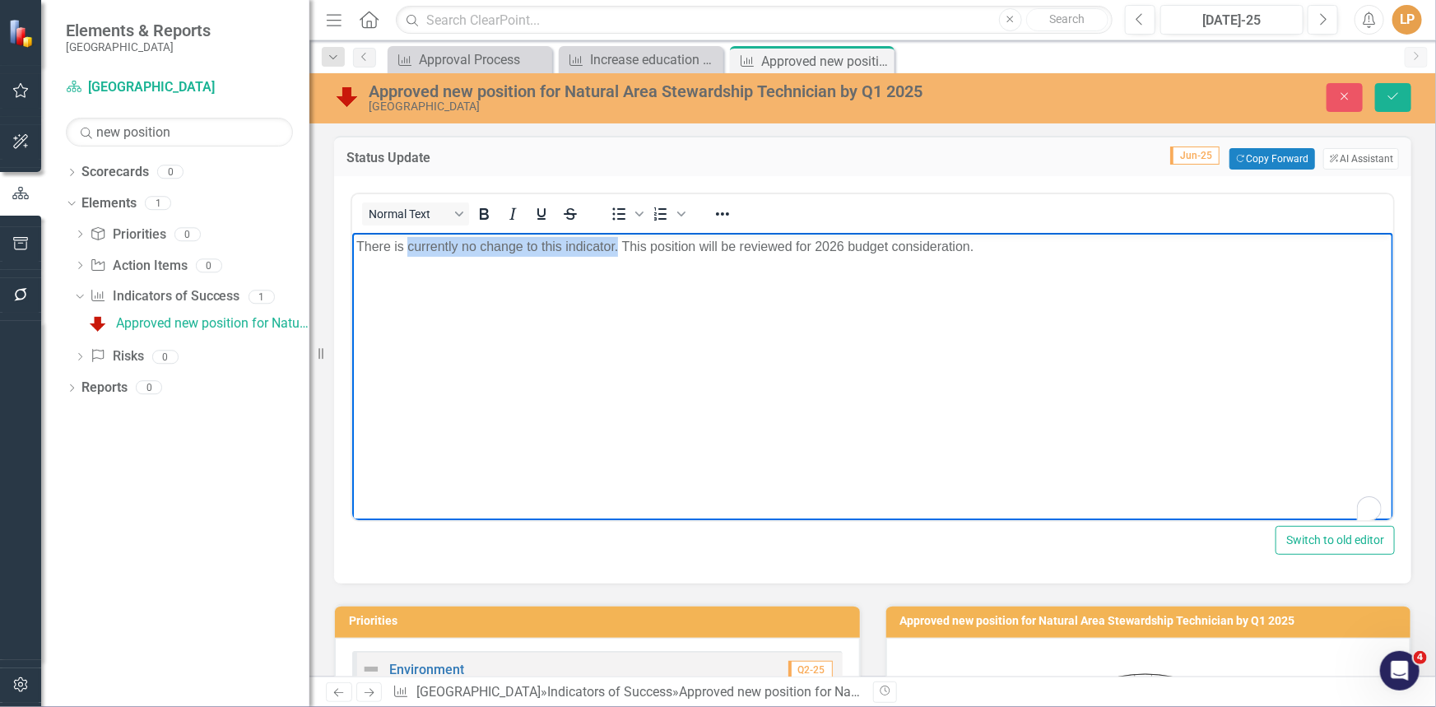
drag, startPoint x: 617, startPoint y: 248, endPoint x: 325, endPoint y: 235, distance: 292.3
click at [351, 235] on html "There is currently no change to this indicator. This position will be reviewed …" at bounding box center [871, 356] width 1041 height 247
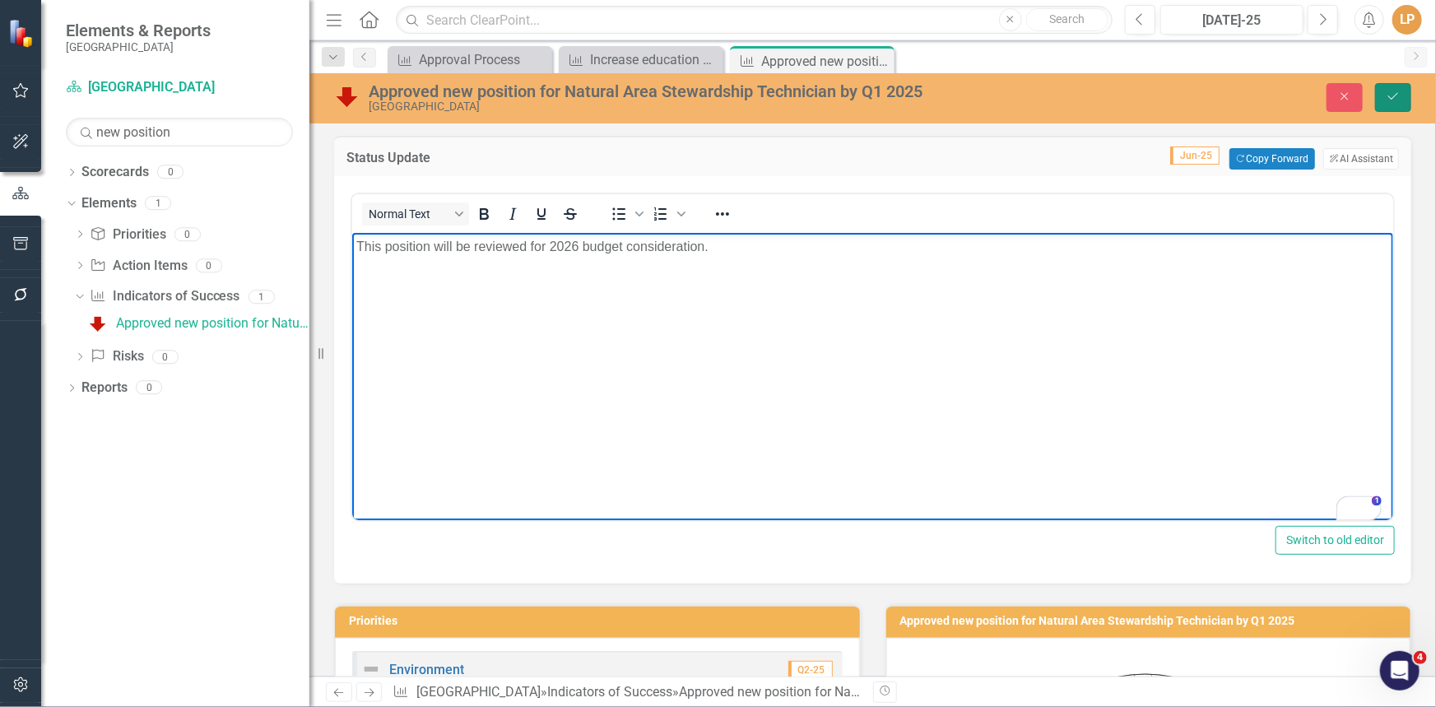
click at [1394, 98] on icon "submit" at bounding box center [1393, 96] width 10 height 7
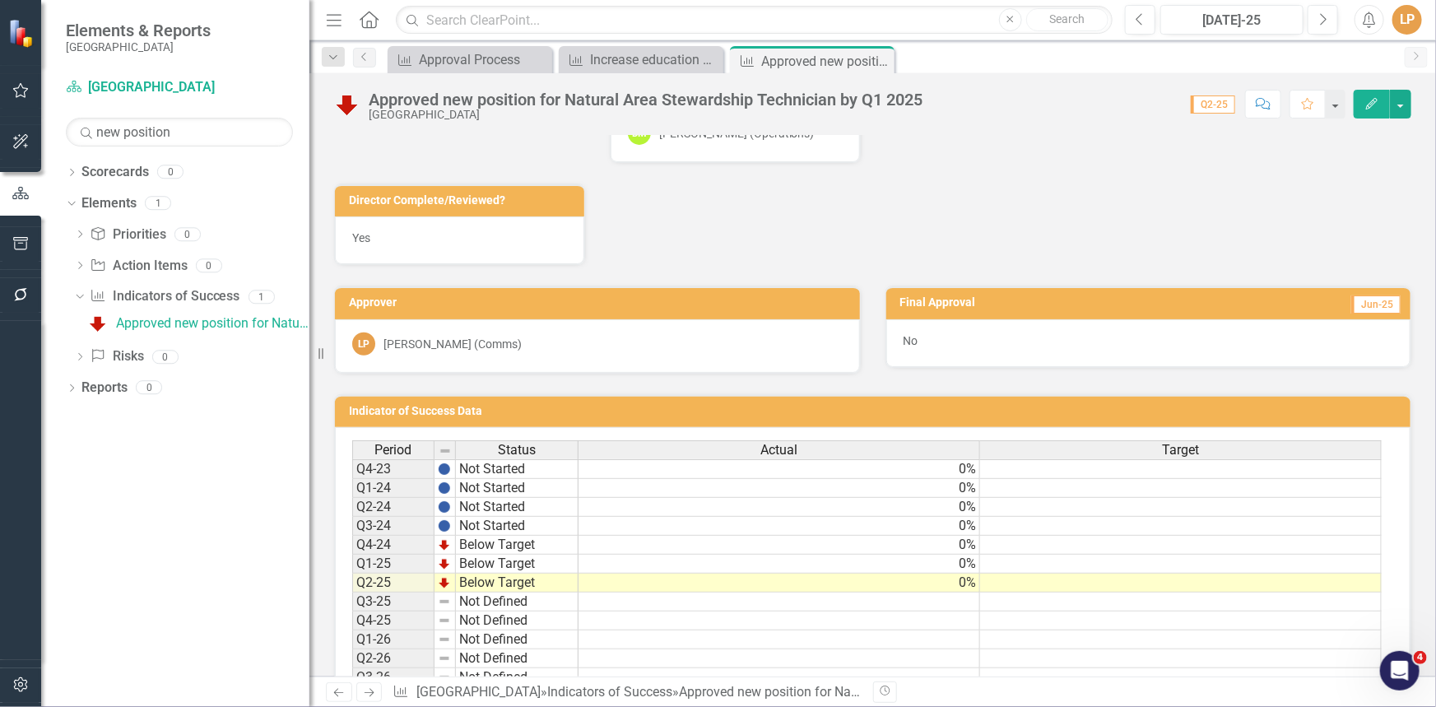
scroll to position [603, 0]
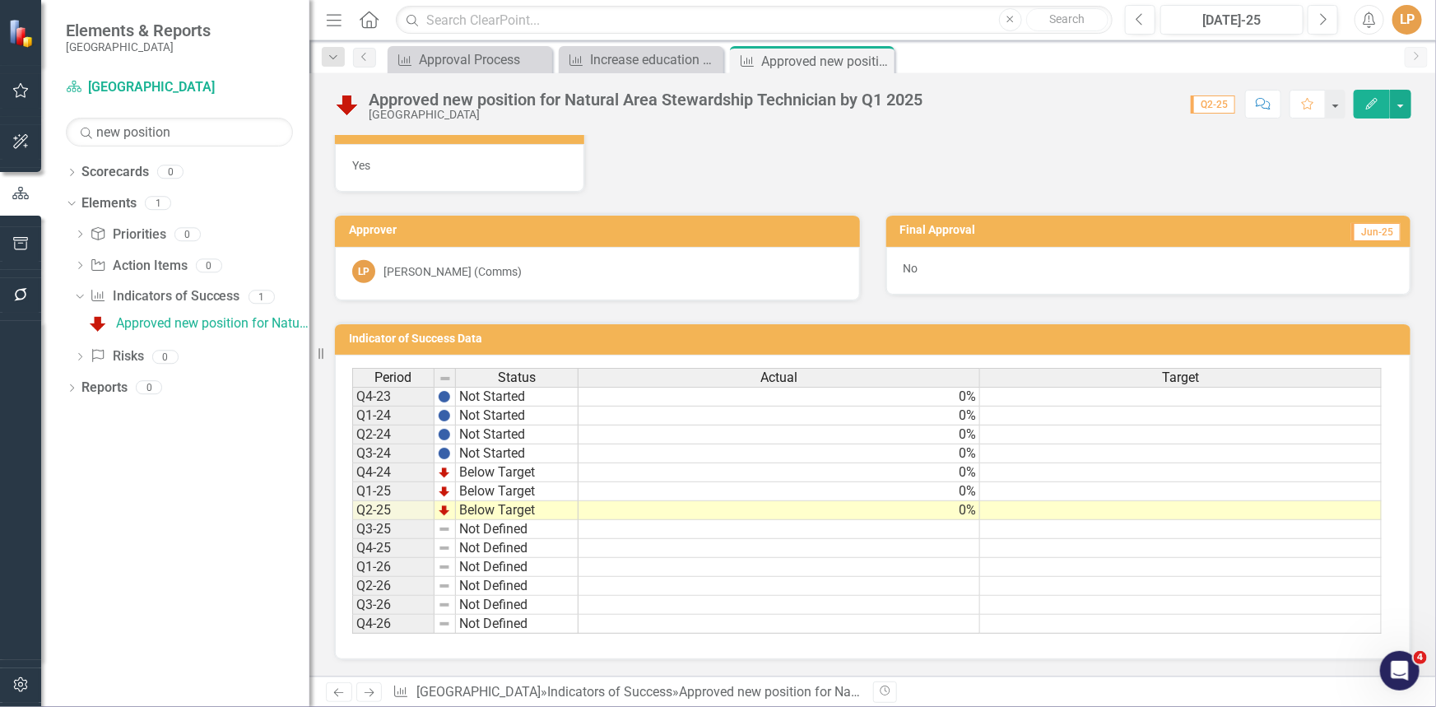
drag, startPoint x: 876, startPoint y: 60, endPoint x: 627, endPoint y: 221, distance: 296.9
click at [0, 0] on icon "Close" at bounding box center [0, 0] width 0 height 0
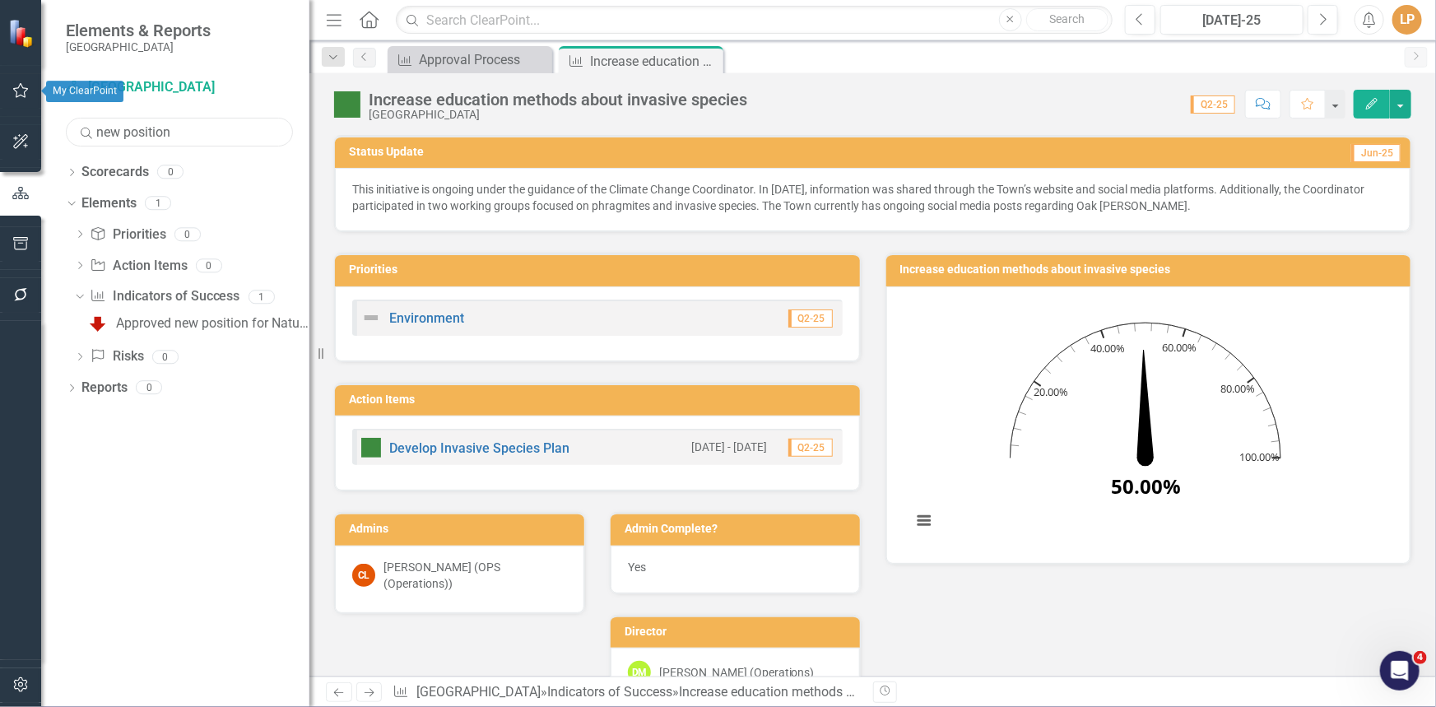
drag, startPoint x: 174, startPoint y: 133, endPoint x: 15, endPoint y: 100, distance: 163.1
click at [15, 100] on div "Elements & Reports Niagara-on-the-Lake Scorecard [GEOGRAPHIC_DATA] Search new p…" at bounding box center [154, 353] width 309 height 707
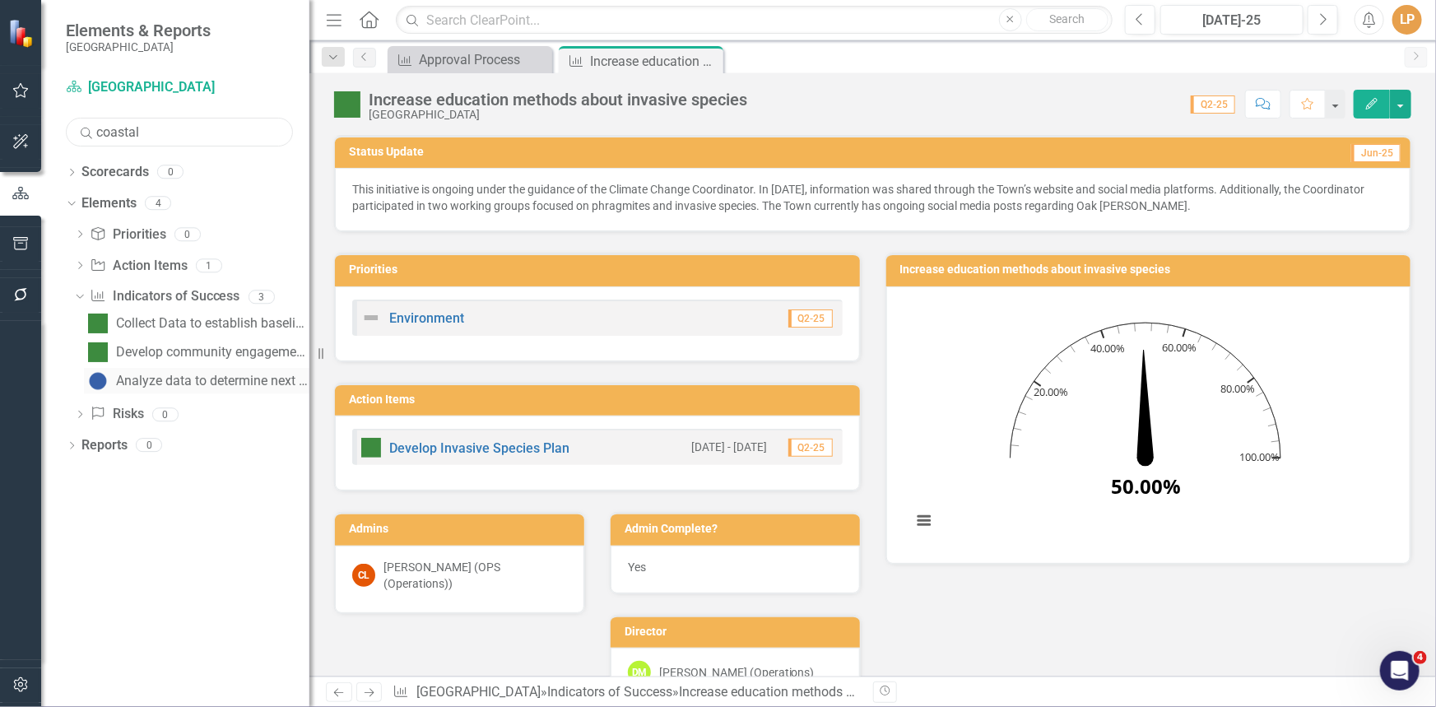
type input "coastal"
click at [146, 378] on div "Analyze data to determine next steps for Coastal Protection Program" at bounding box center [212, 380] width 193 height 15
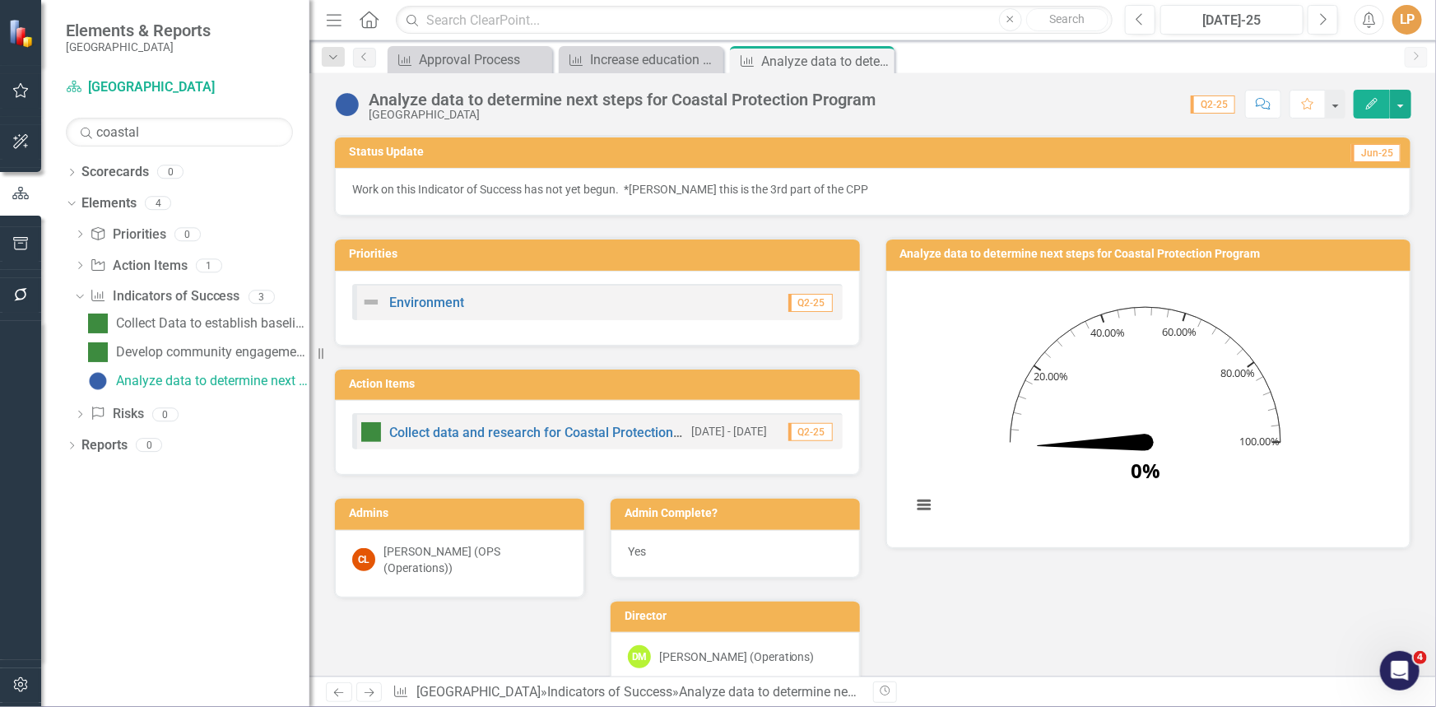
click at [656, 183] on p "Work on this Indicator of Success has not yet begun. *[PERSON_NAME] this is the…" at bounding box center [872, 189] width 1041 height 16
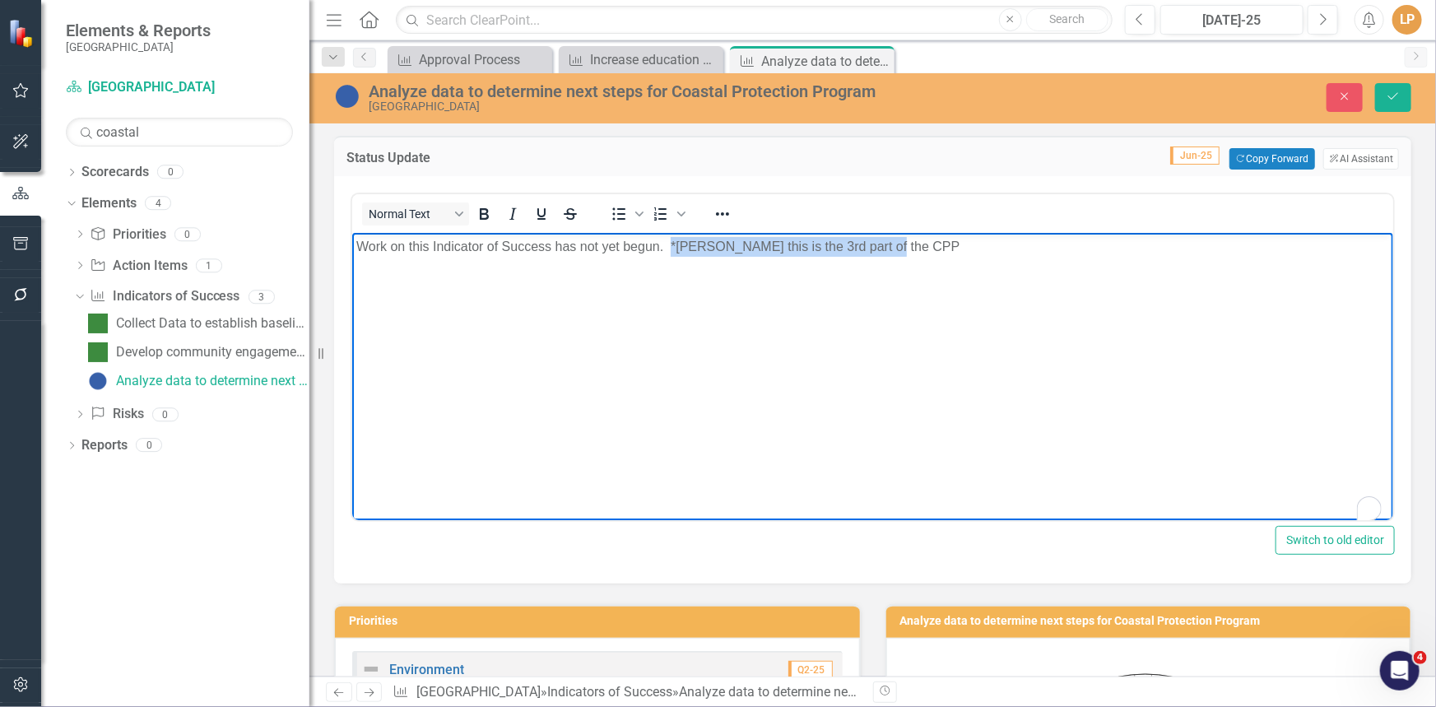
drag, startPoint x: 669, startPoint y: 249, endPoint x: 990, endPoint y: 248, distance: 320.8
click at [990, 248] on p "Work on this Indicator of Success has not yet begun. *[PERSON_NAME] this is the…" at bounding box center [871, 247] width 1032 height 20
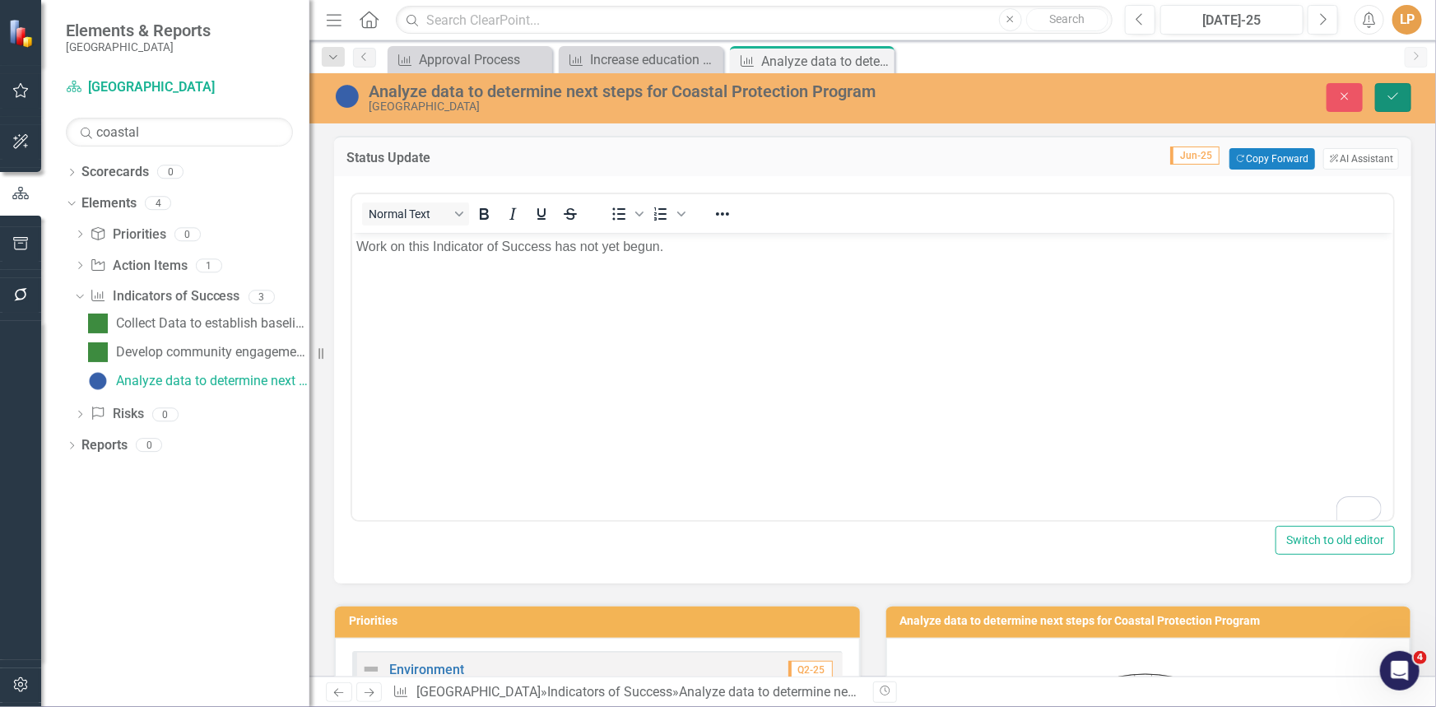
click at [1379, 98] on button "Save" at bounding box center [1393, 97] width 36 height 29
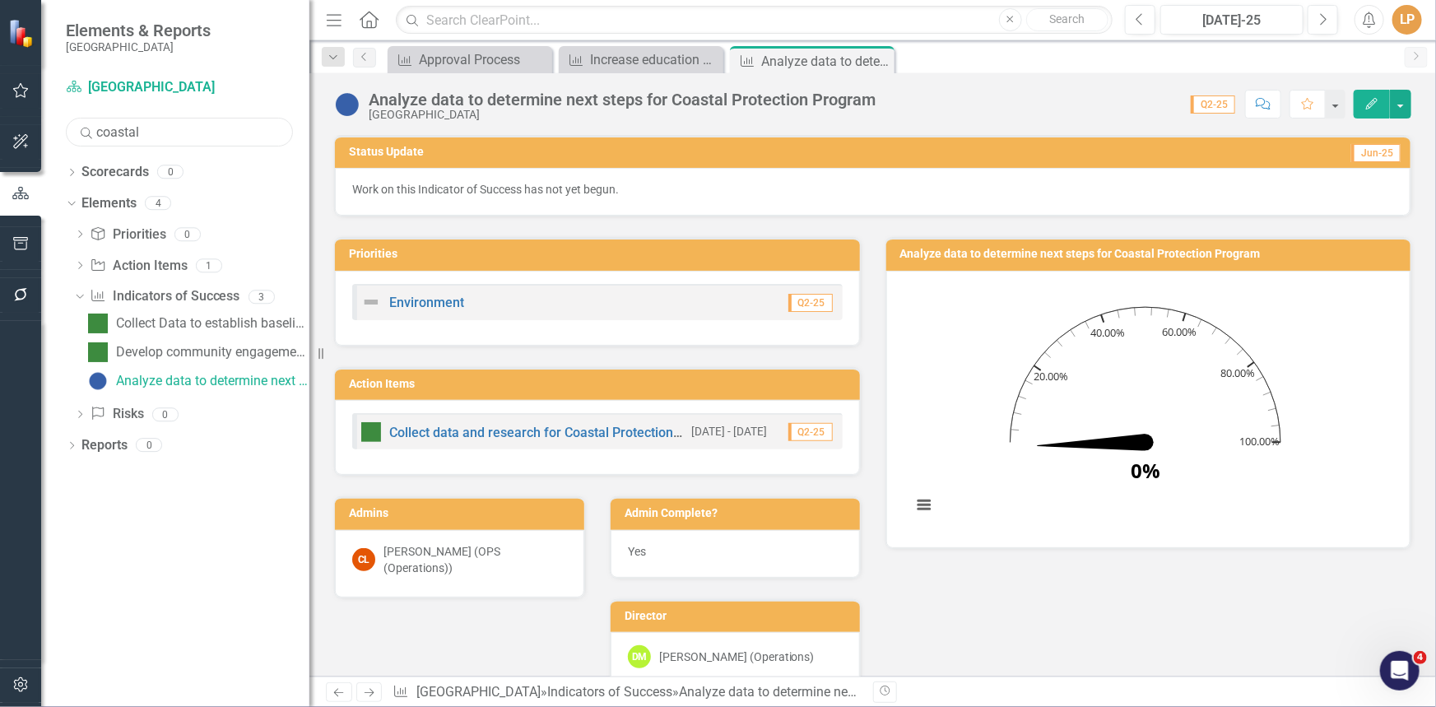
drag, startPoint x: 169, startPoint y: 132, endPoint x: 28, endPoint y: 136, distance: 141.6
click at [28, 136] on div "Elements & Reports Niagara-on-the-Lake Scorecard Niagara-on-the-Lake Search coa…" at bounding box center [154, 353] width 309 height 707
type input "mat"
click at [197, 354] on div "Adopt MAT By-law" at bounding box center [169, 352] width 107 height 15
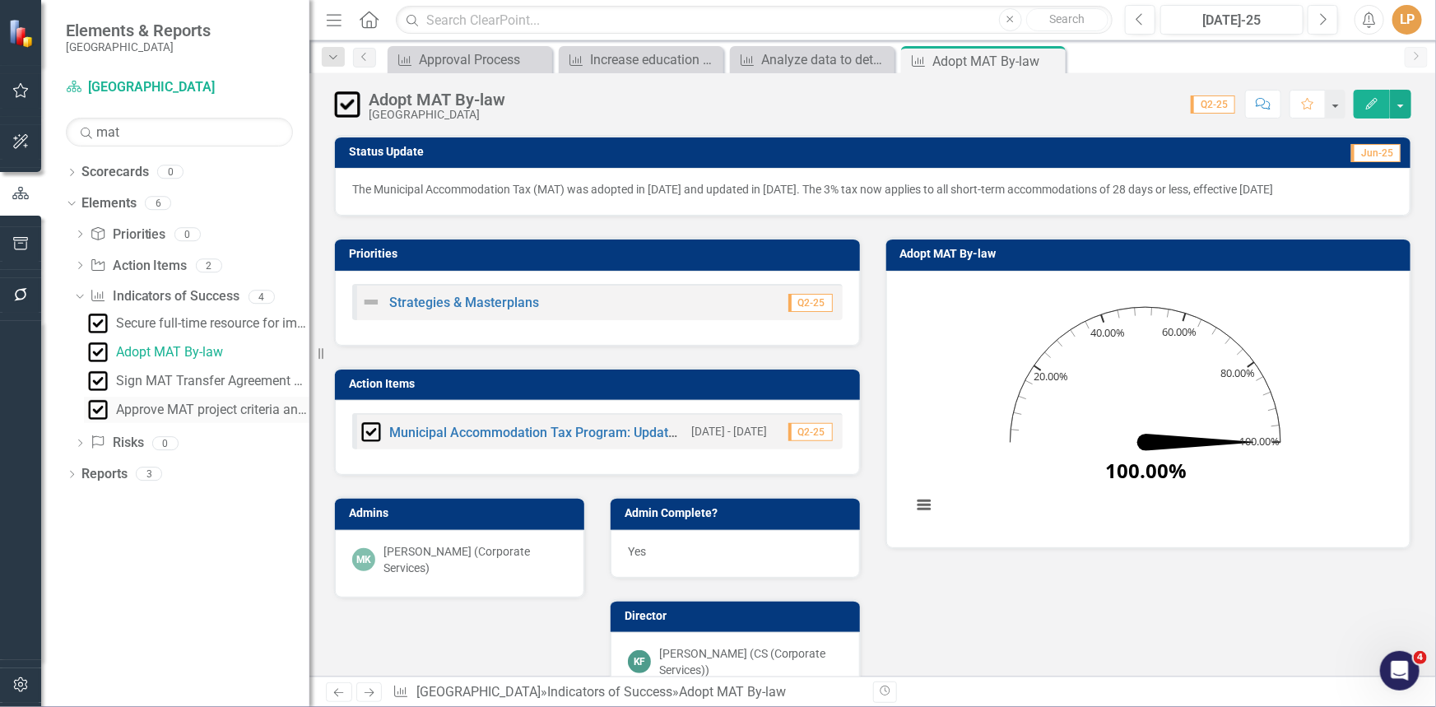
click at [161, 411] on div "Approve MAT project criteria and funding" at bounding box center [212, 409] width 193 height 15
